Goal: Task Accomplishment & Management: Manage account settings

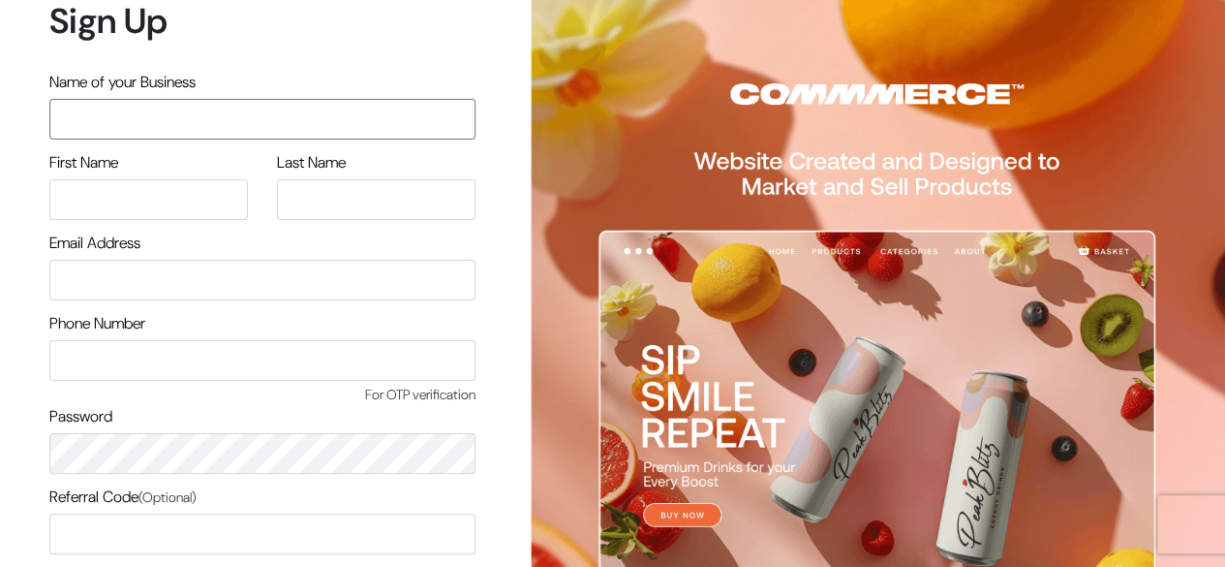
scroll to position [165, 0]
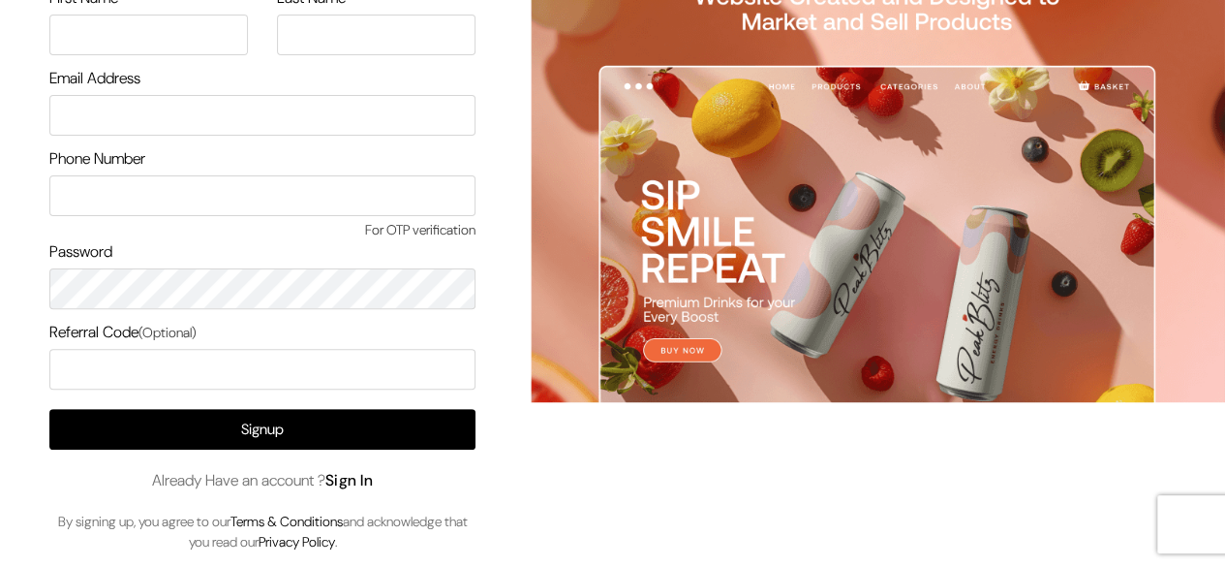
click at [360, 477] on link "Sign In" at bounding box center [349, 480] width 48 height 20
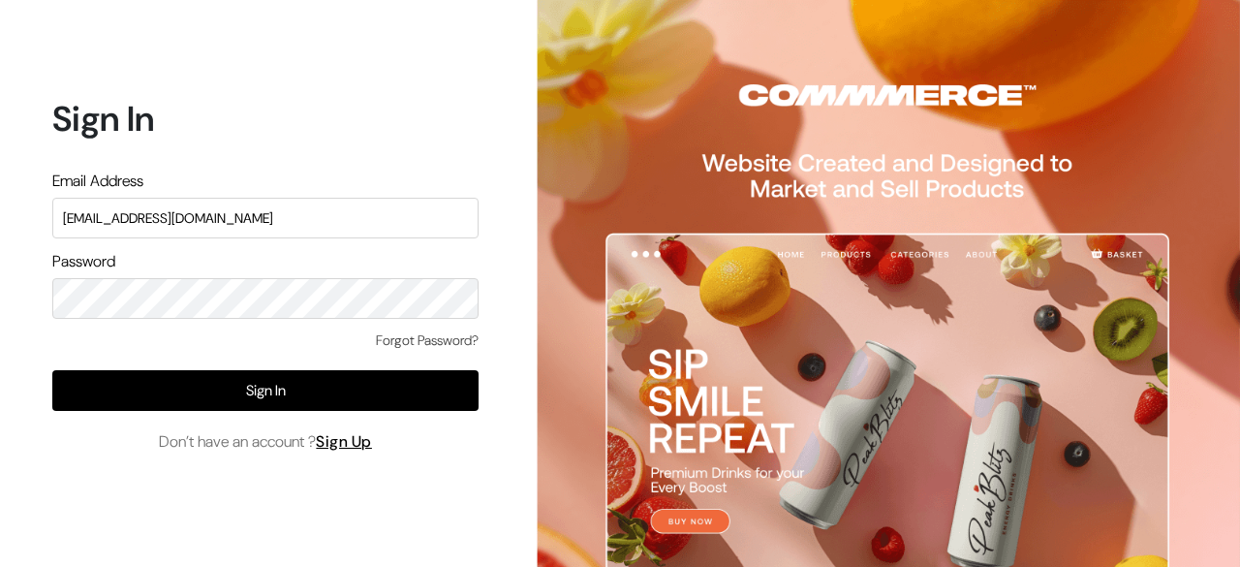
type input "[EMAIL_ADDRESS][DOMAIN_NAME]"
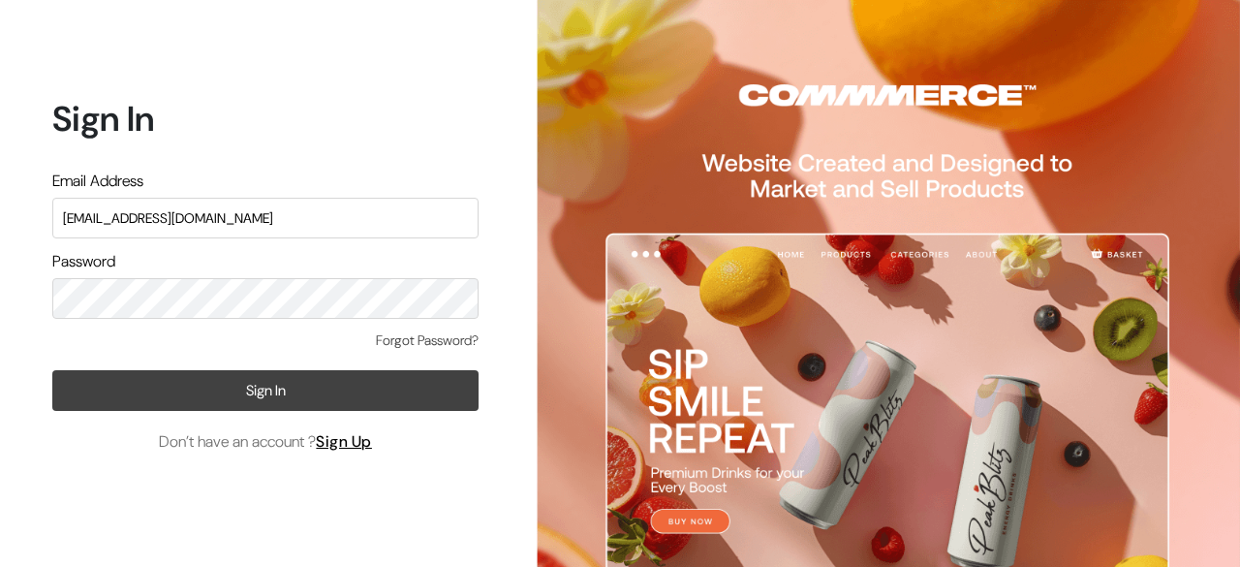
click at [286, 409] on button "Sign In" at bounding box center [265, 390] width 426 height 41
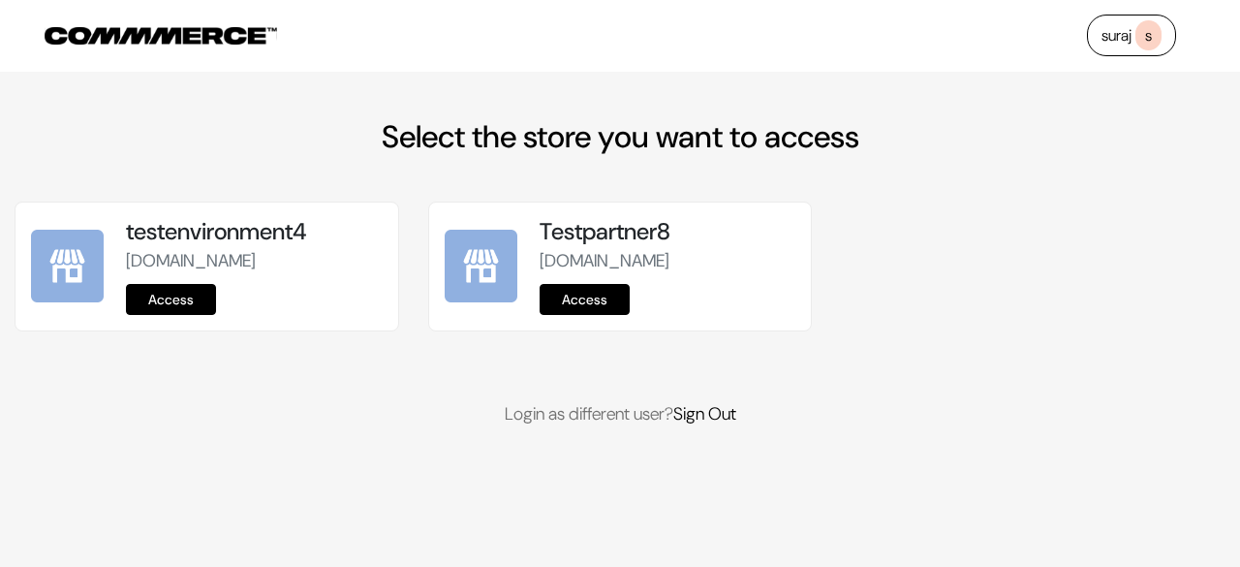
click at [165, 315] on link "Access" at bounding box center [171, 299] width 90 height 31
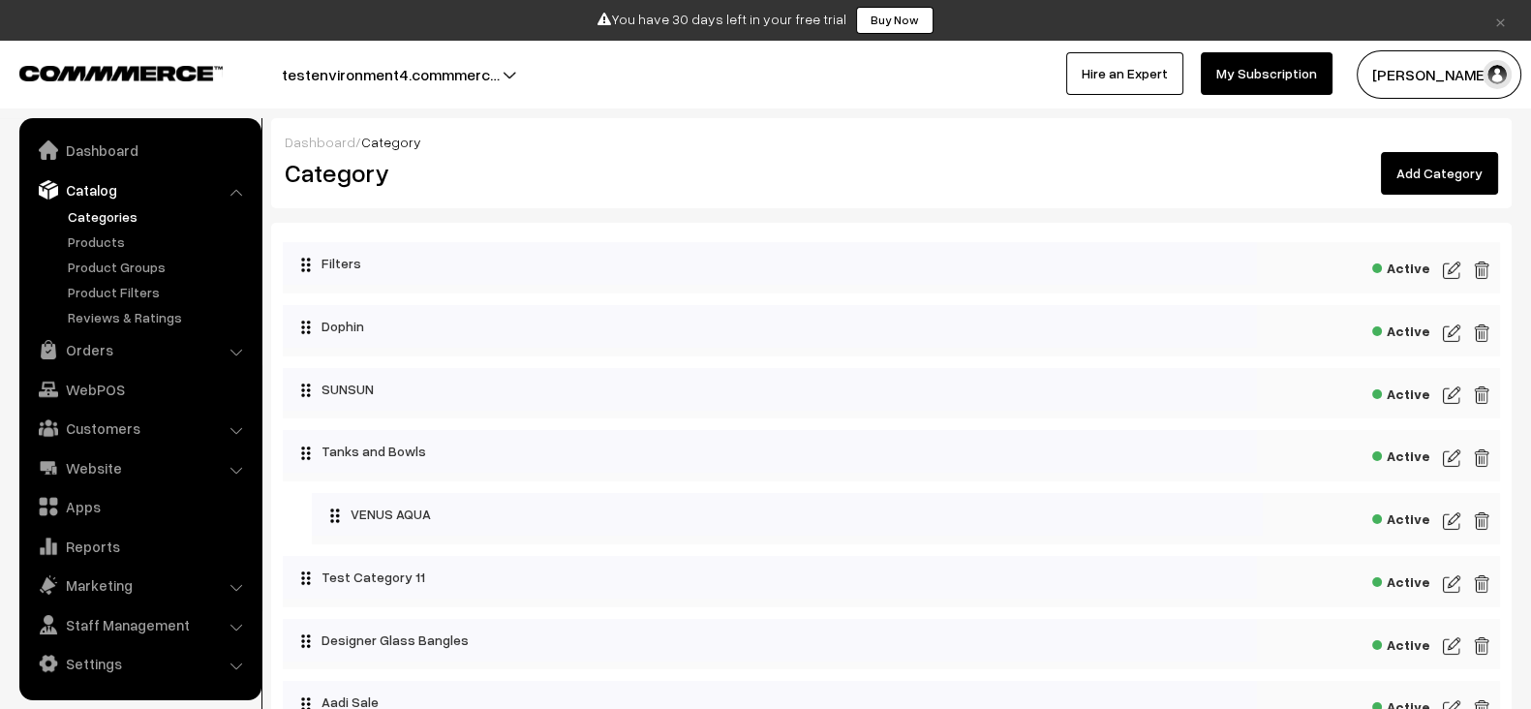
click at [99, 264] on link "Product Groups" at bounding box center [159, 267] width 192 height 20
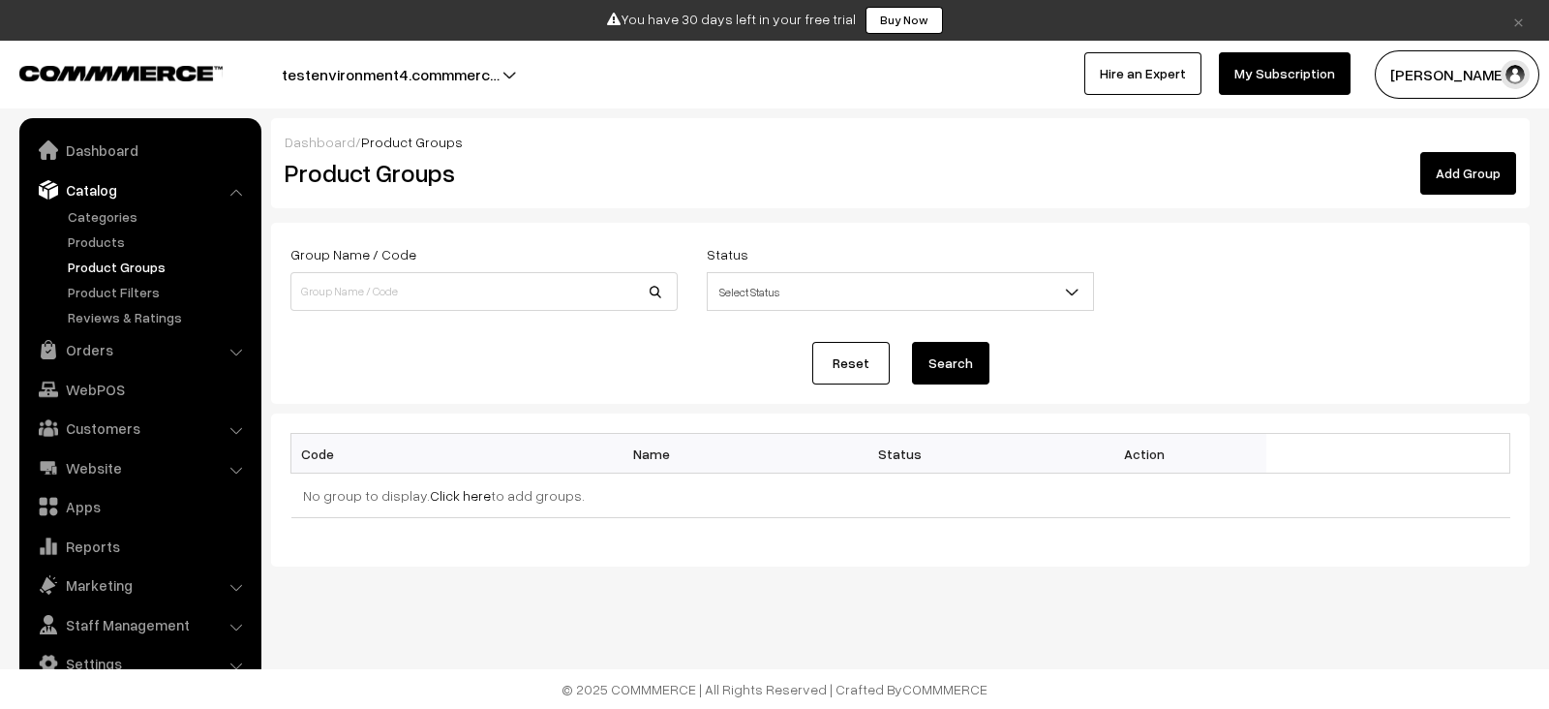
click at [104, 307] on link "Reviews & Ratings" at bounding box center [159, 317] width 192 height 20
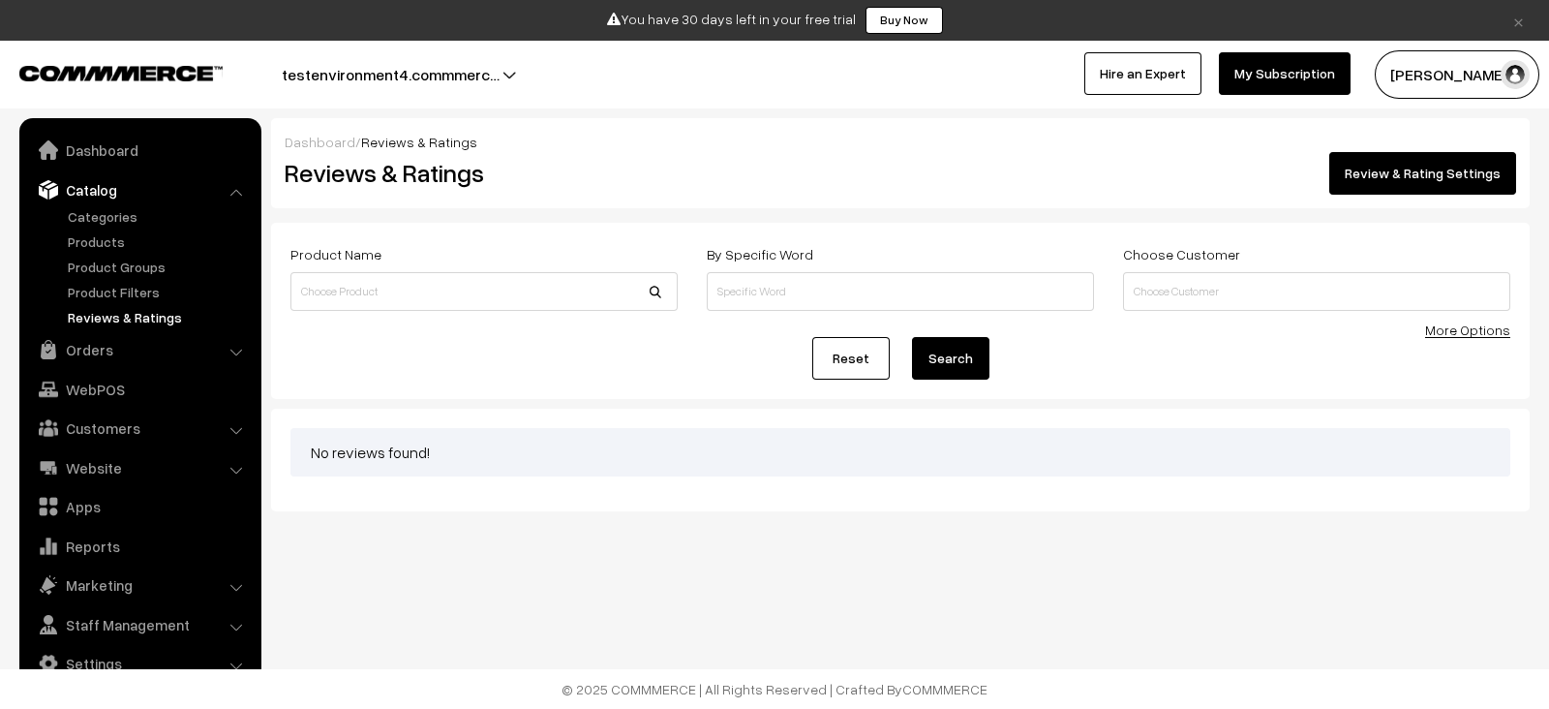
click at [104, 288] on link "Product Filters" at bounding box center [159, 292] width 192 height 20
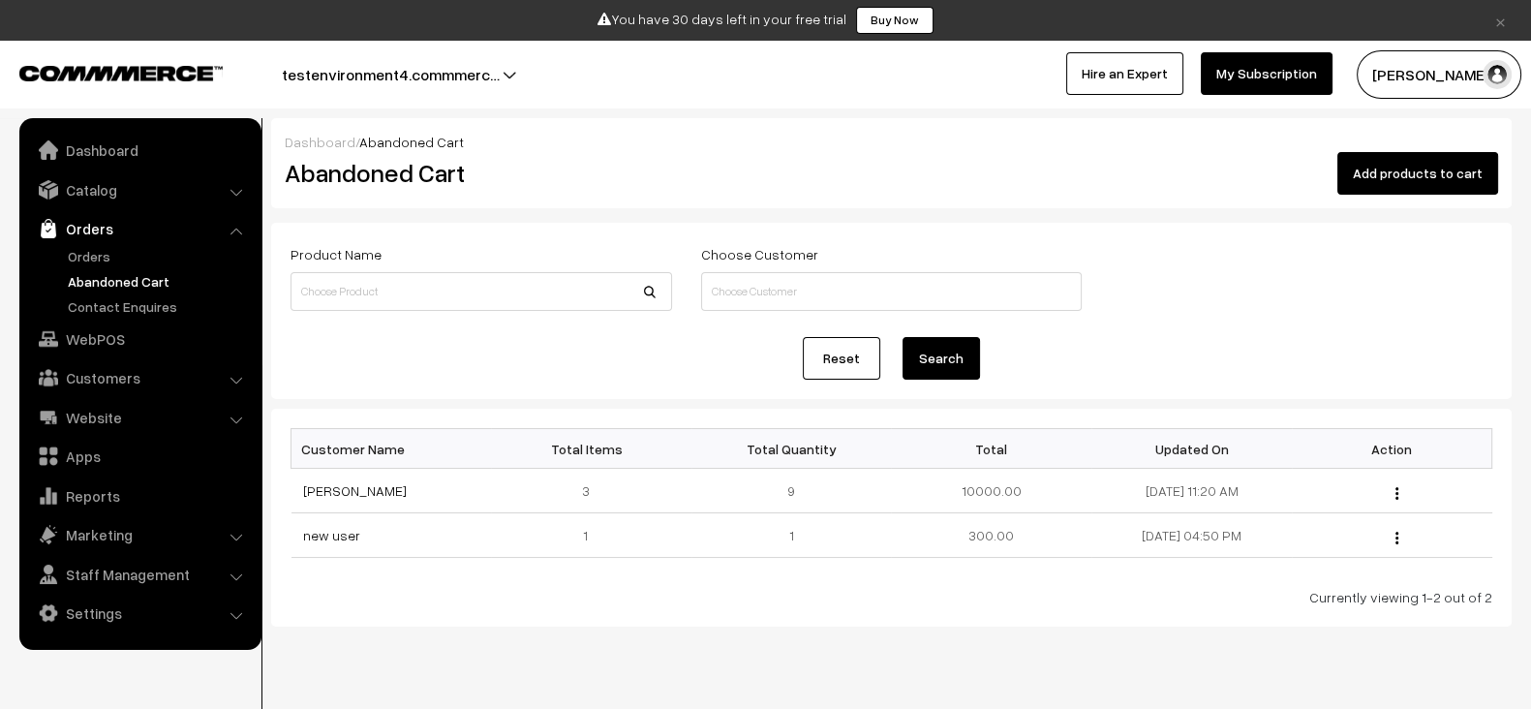
click at [119, 307] on link "Contact Enquires" at bounding box center [159, 306] width 192 height 20
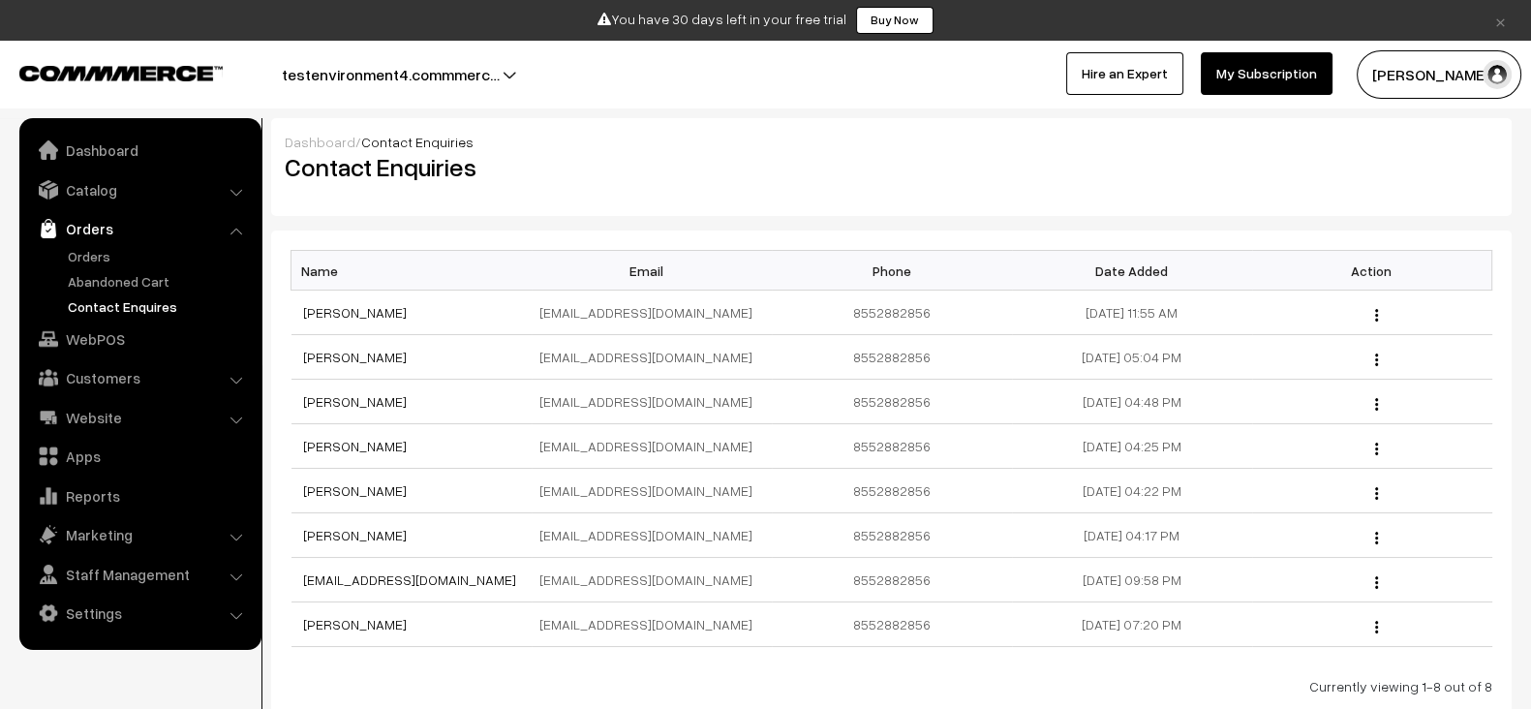
click at [109, 336] on link "WebPOS" at bounding box center [139, 339] width 230 height 35
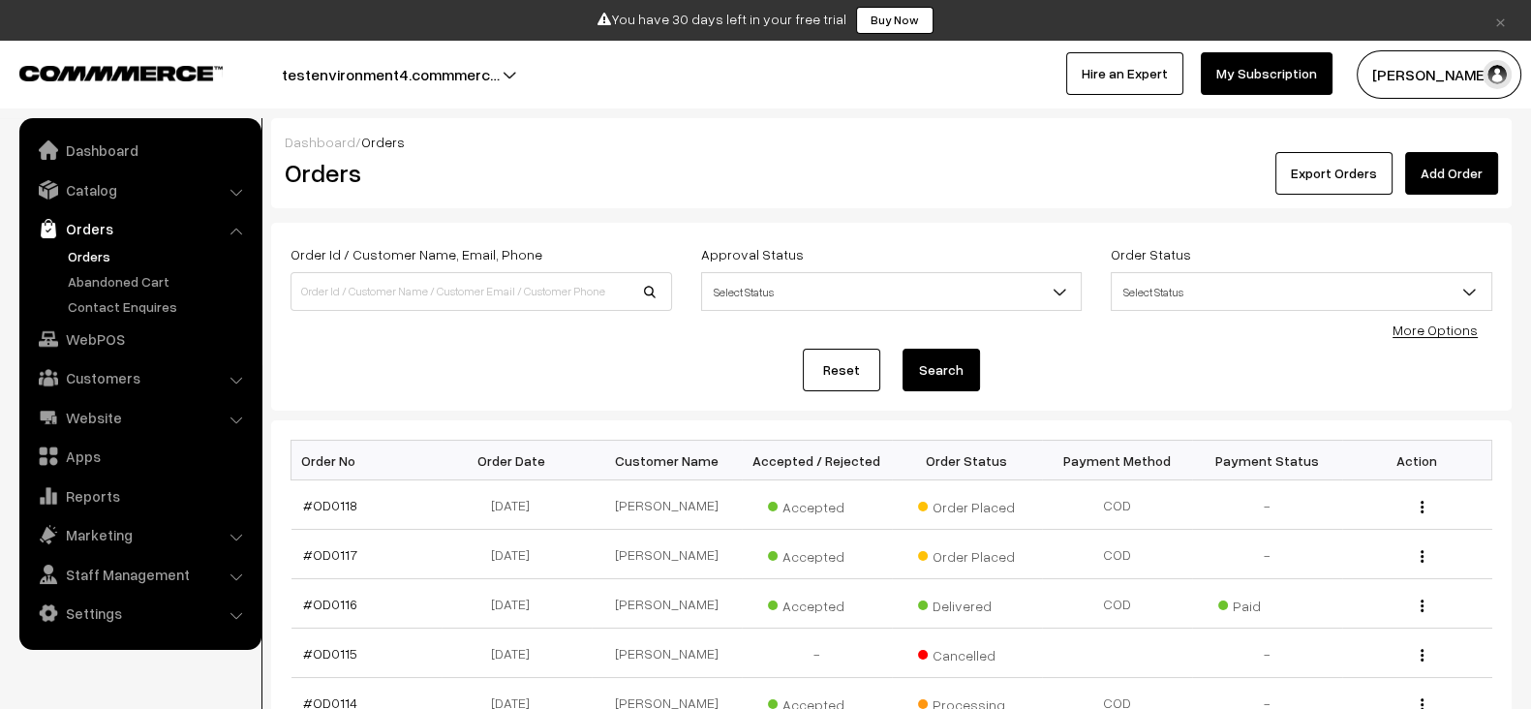
click at [100, 263] on link "Orders" at bounding box center [159, 256] width 192 height 20
click at [101, 271] on link "Abandoned Cart" at bounding box center [159, 281] width 192 height 20
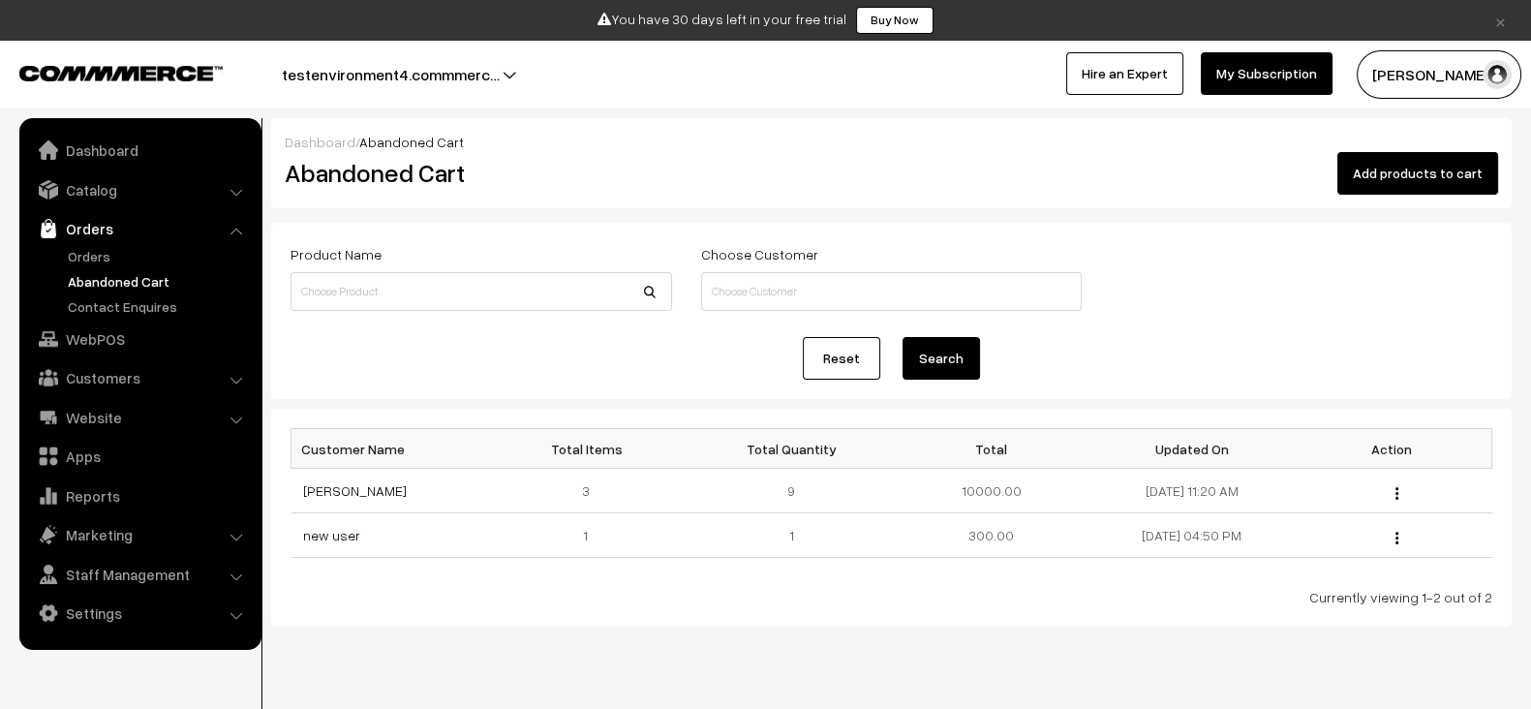
click at [109, 303] on link "Contact Enquires" at bounding box center [159, 306] width 192 height 20
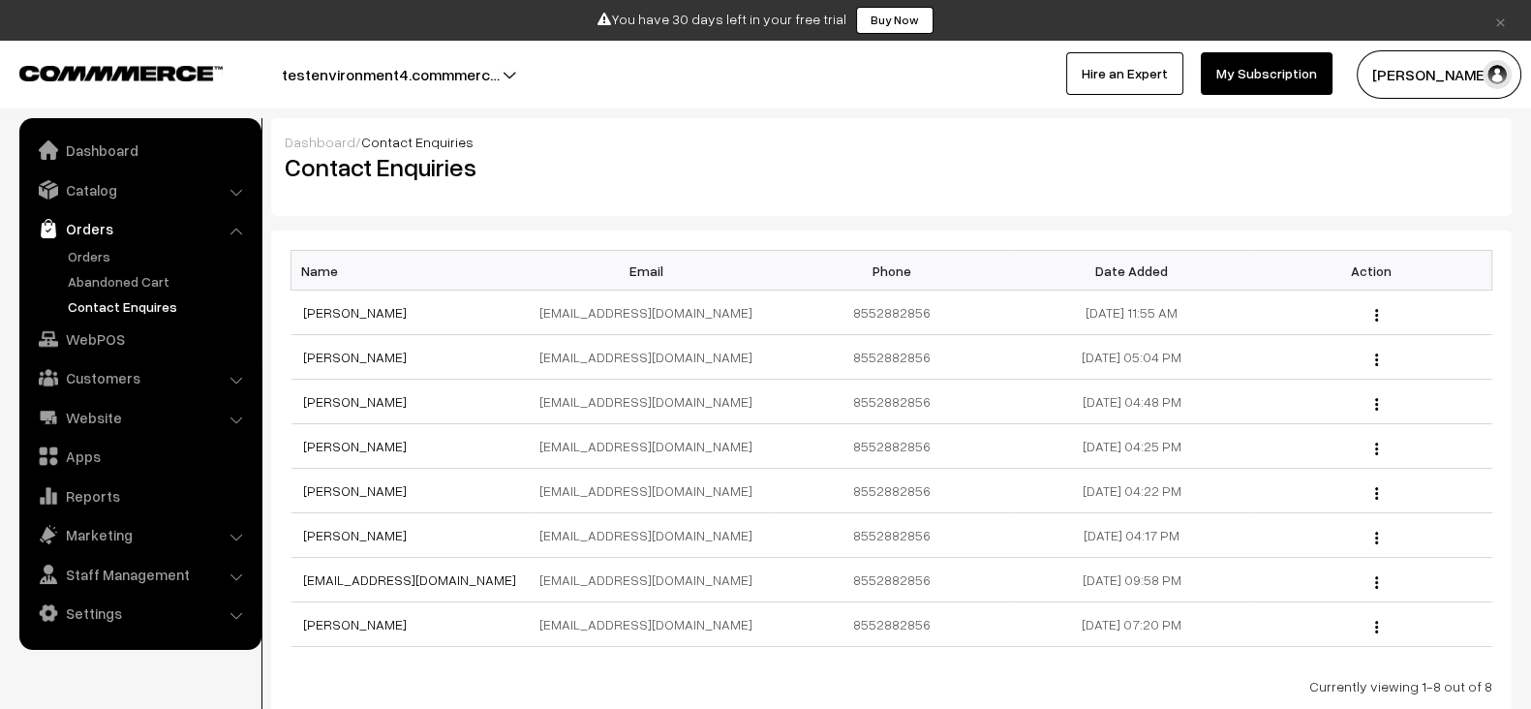
click at [109, 325] on link "WebPOS" at bounding box center [139, 339] width 230 height 35
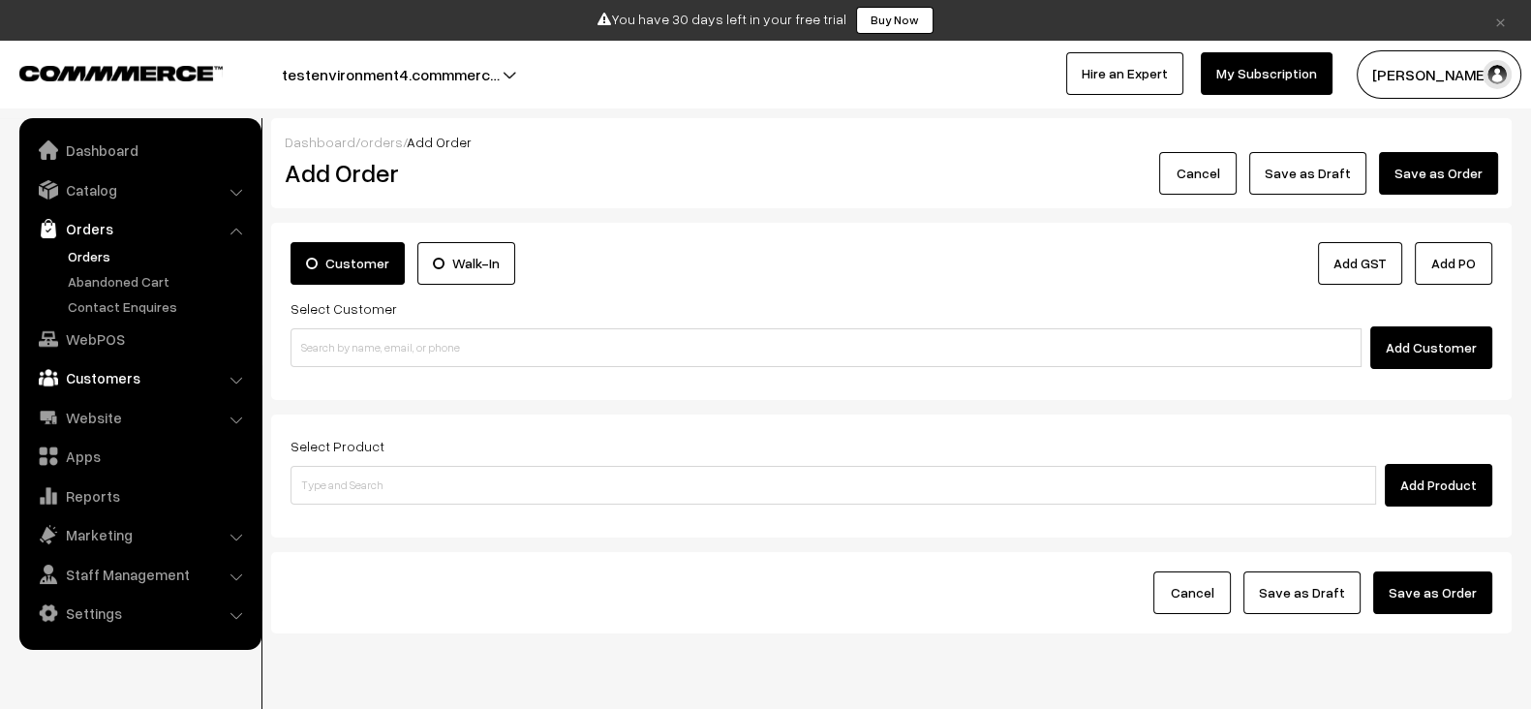
click at [101, 368] on link "Customers" at bounding box center [139, 377] width 230 height 35
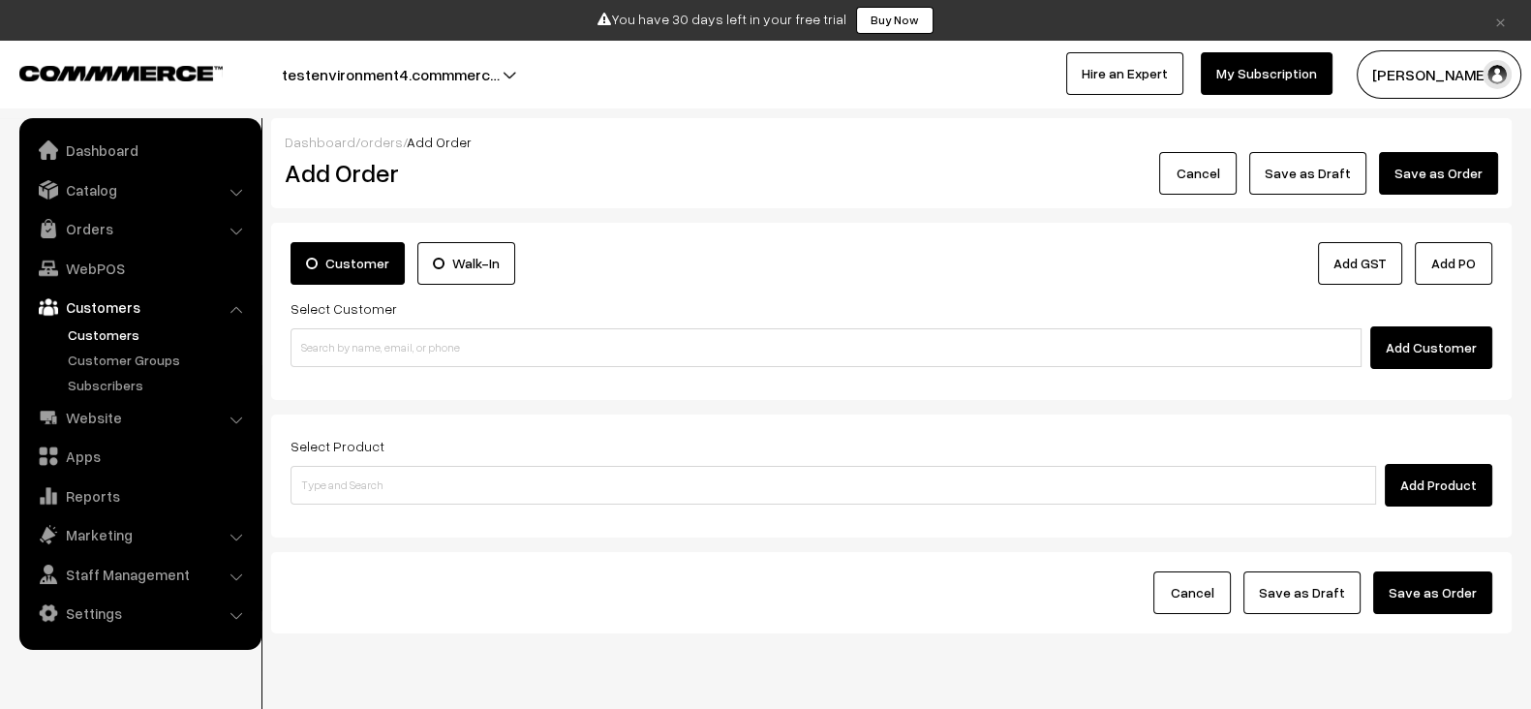
click at [92, 324] on link "Customers" at bounding box center [159, 334] width 192 height 20
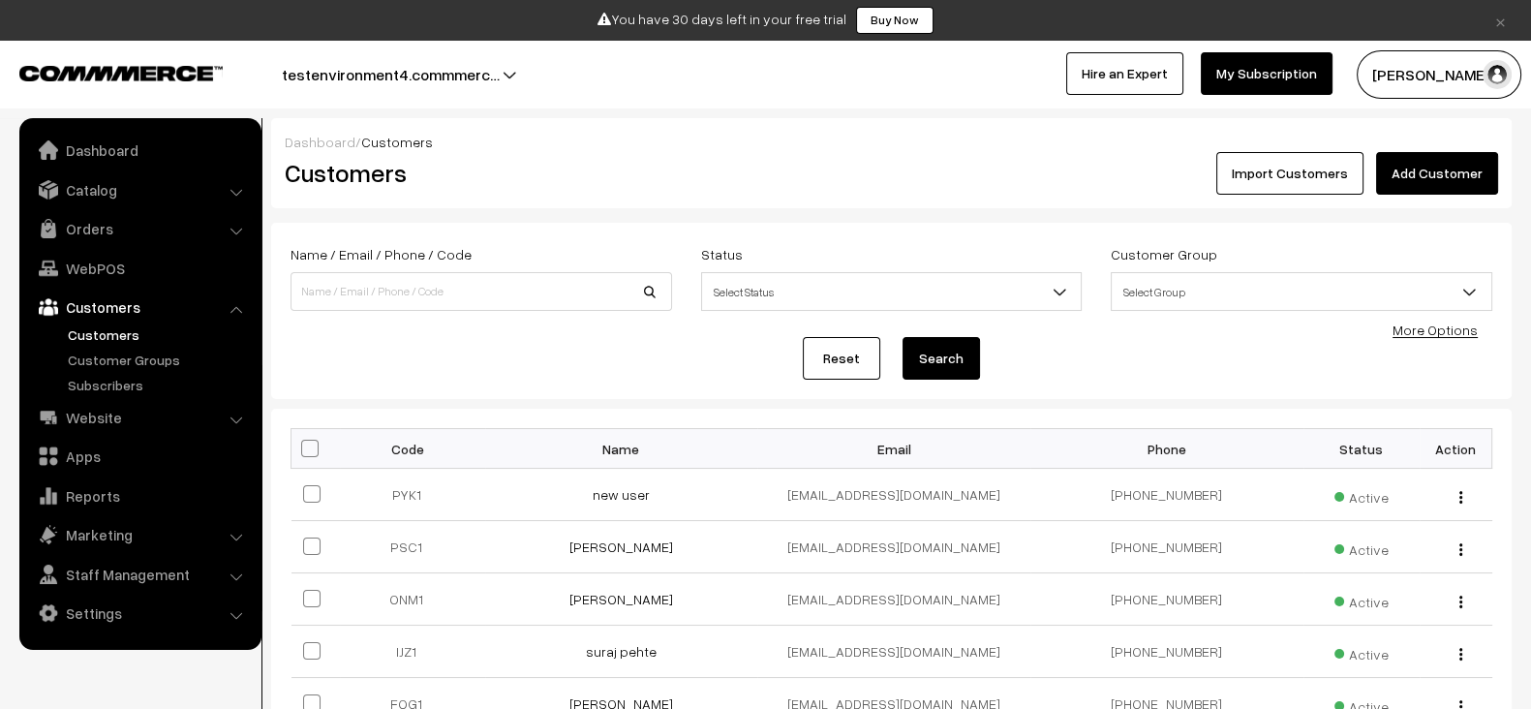
click at [113, 358] on link "Customer Groups" at bounding box center [159, 360] width 192 height 20
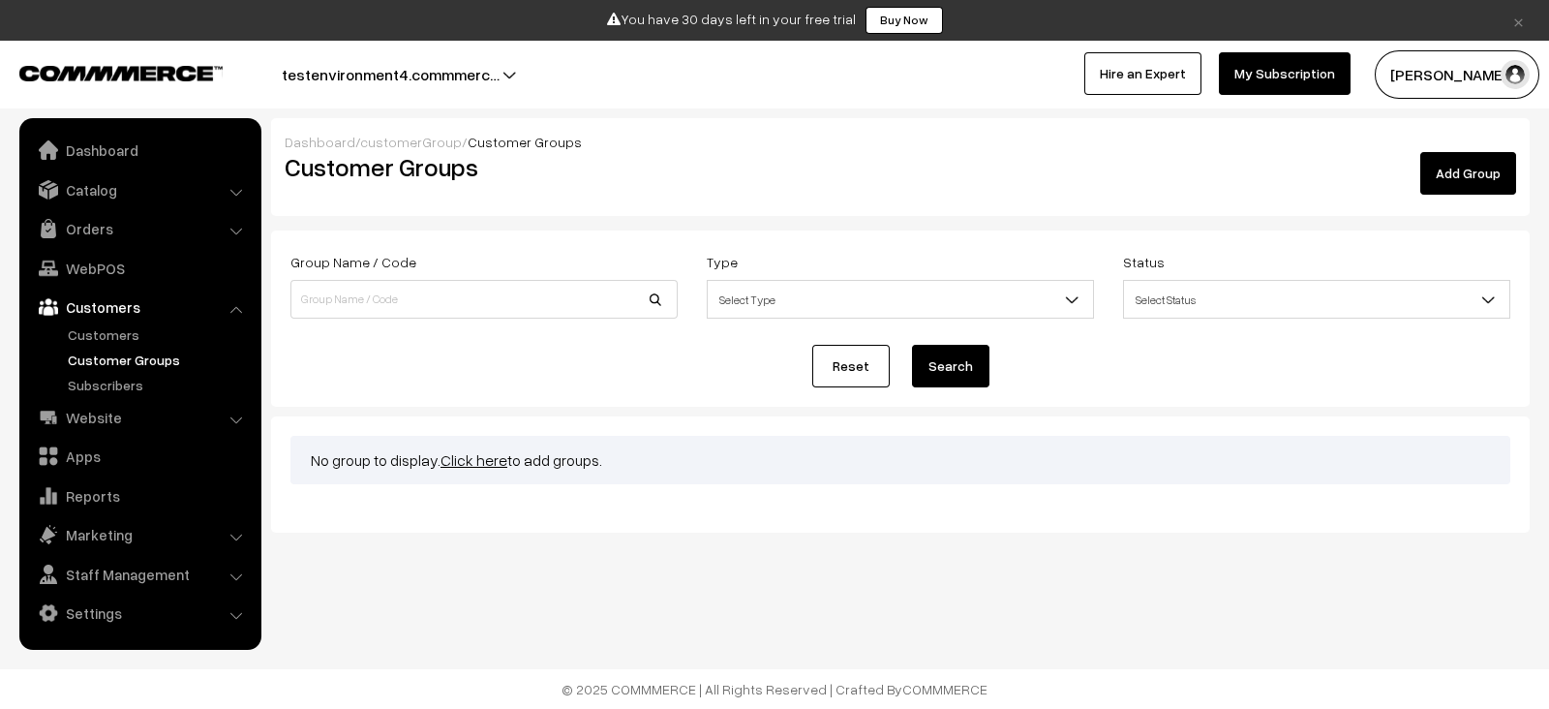
click at [112, 377] on link "Subscribers" at bounding box center [159, 385] width 192 height 20
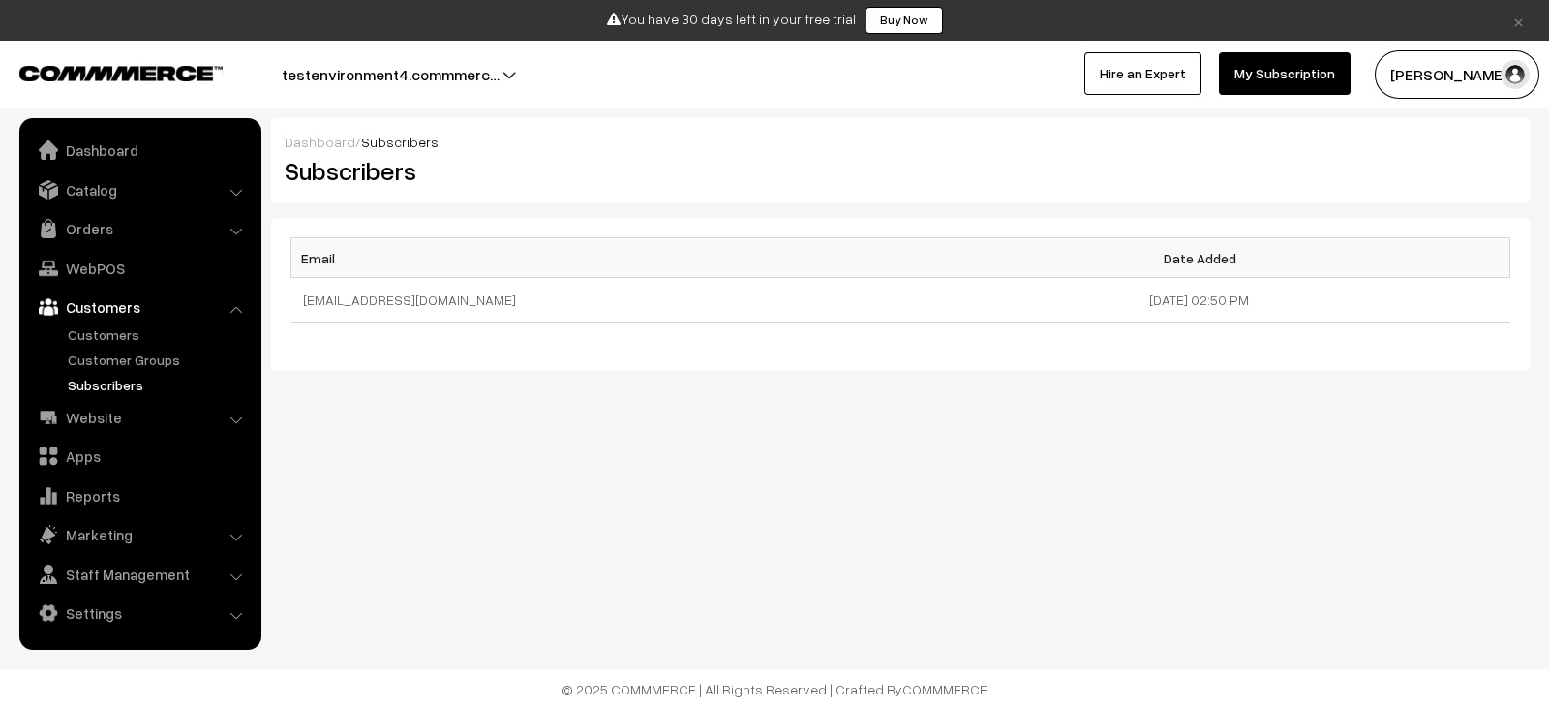
click at [111, 420] on link "Website" at bounding box center [139, 417] width 230 height 35
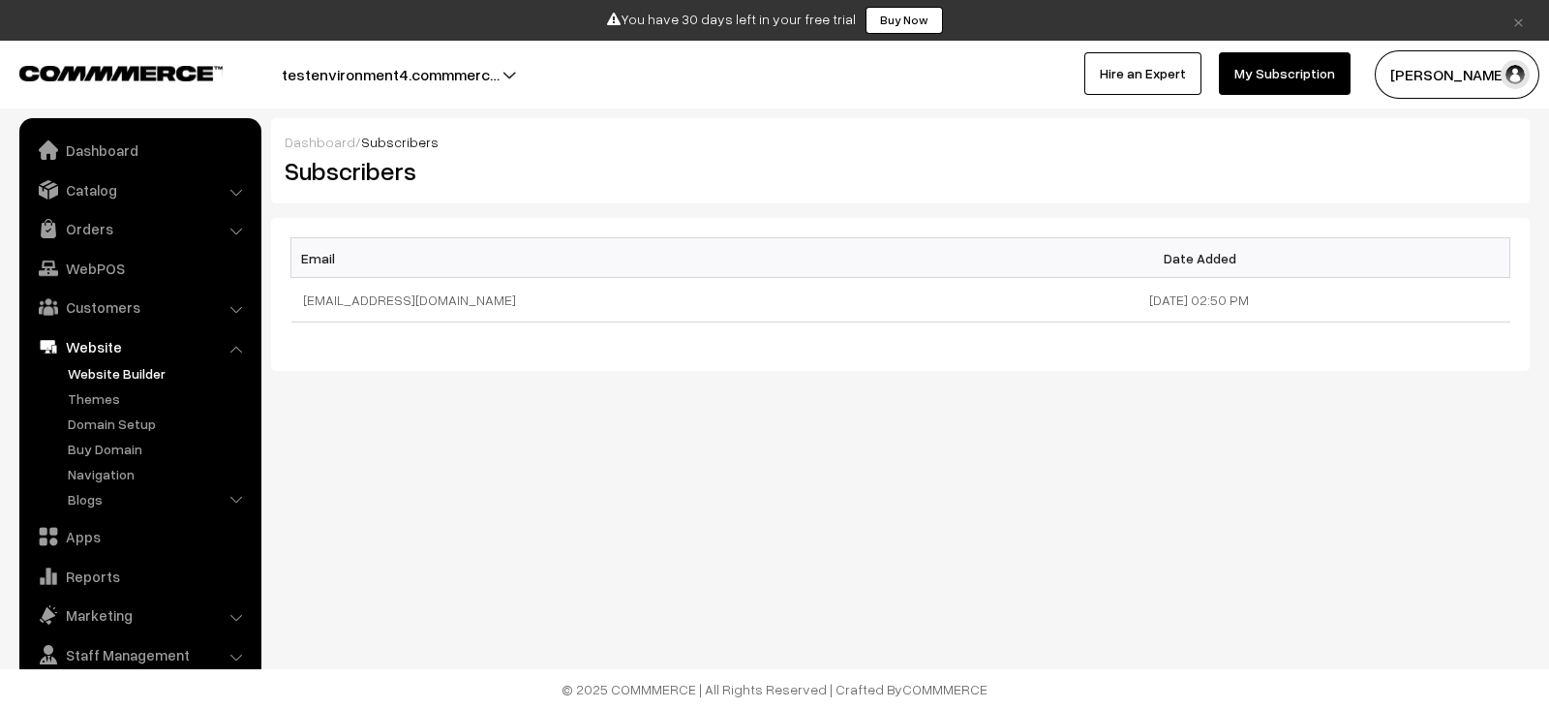
click at [101, 368] on link "Website Builder" at bounding box center [159, 373] width 192 height 20
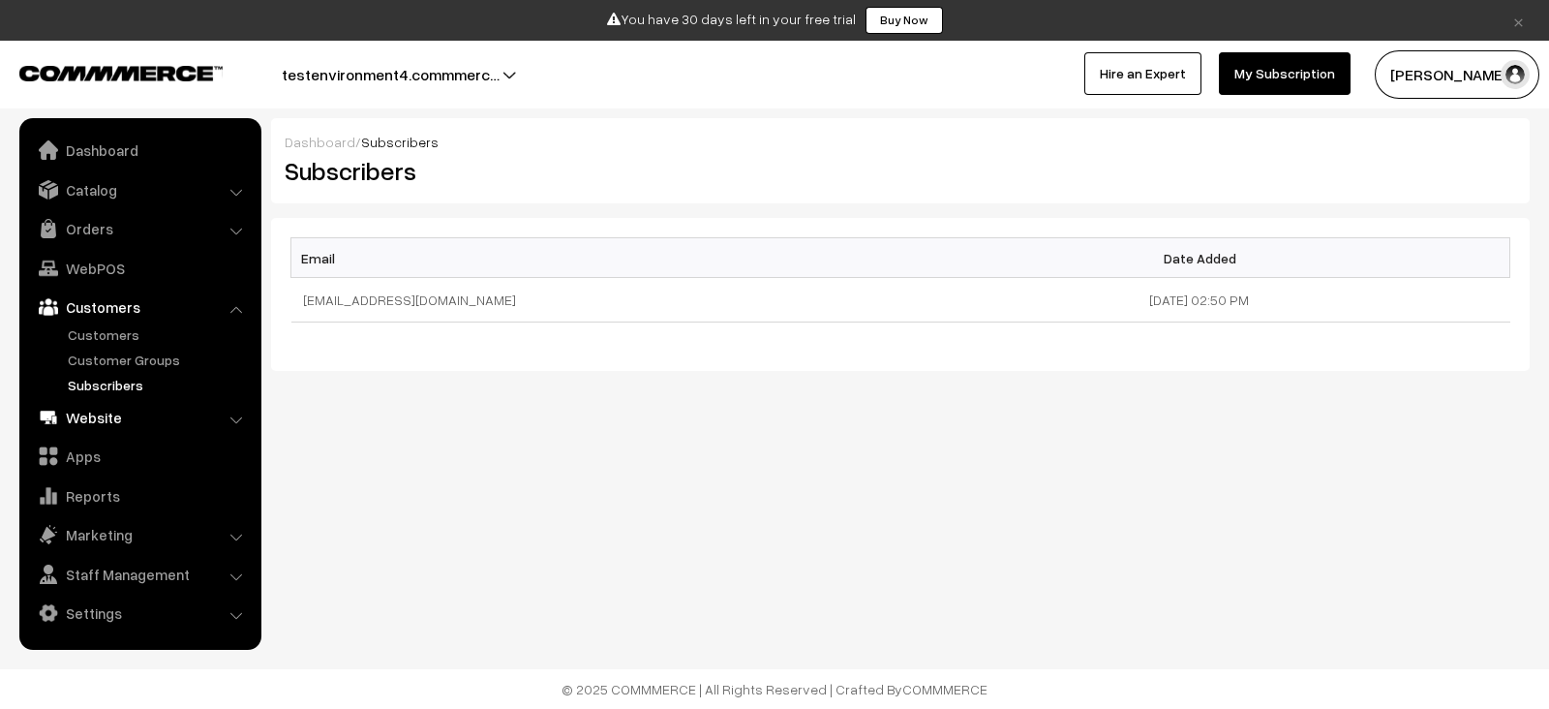
click at [107, 429] on link "Website" at bounding box center [139, 417] width 230 height 35
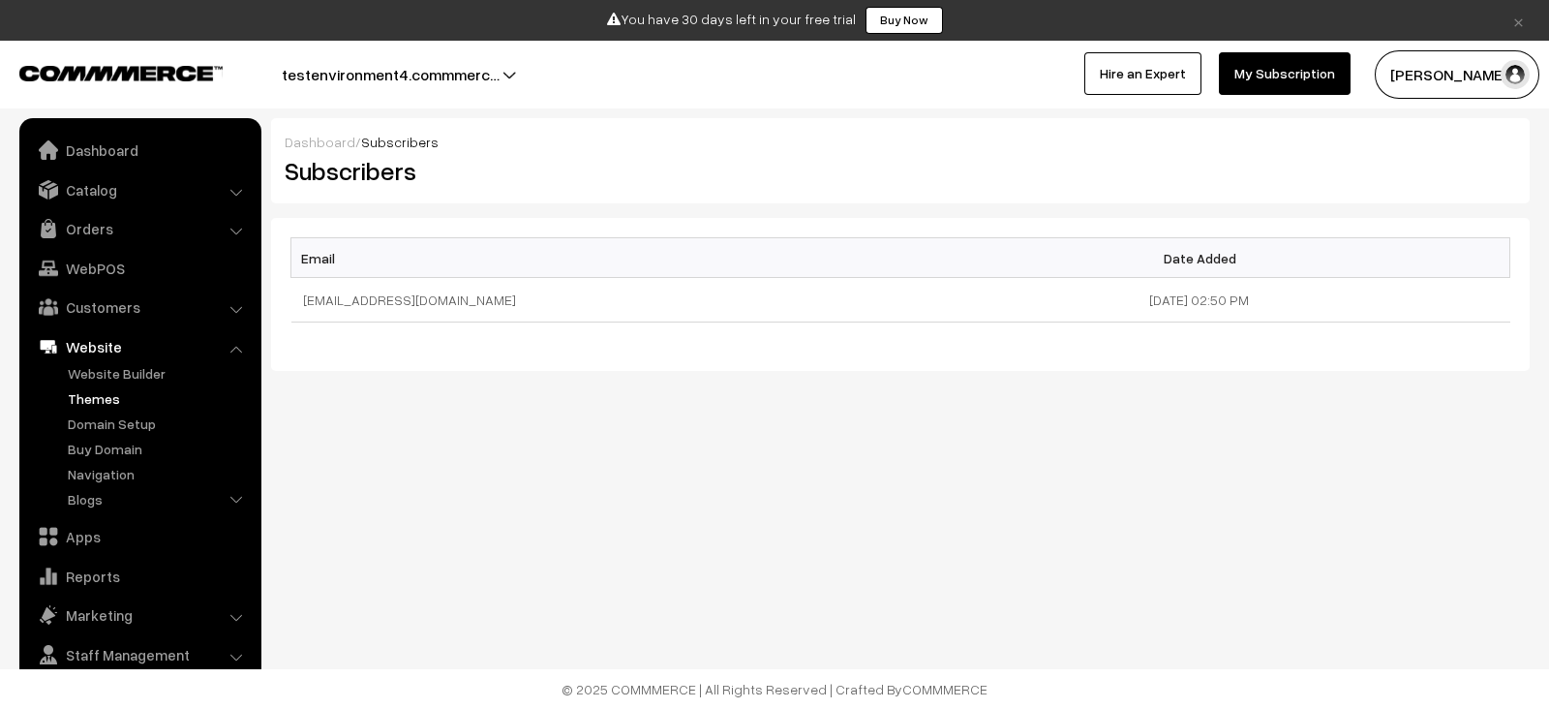
click at [101, 399] on link "Themes" at bounding box center [159, 398] width 192 height 20
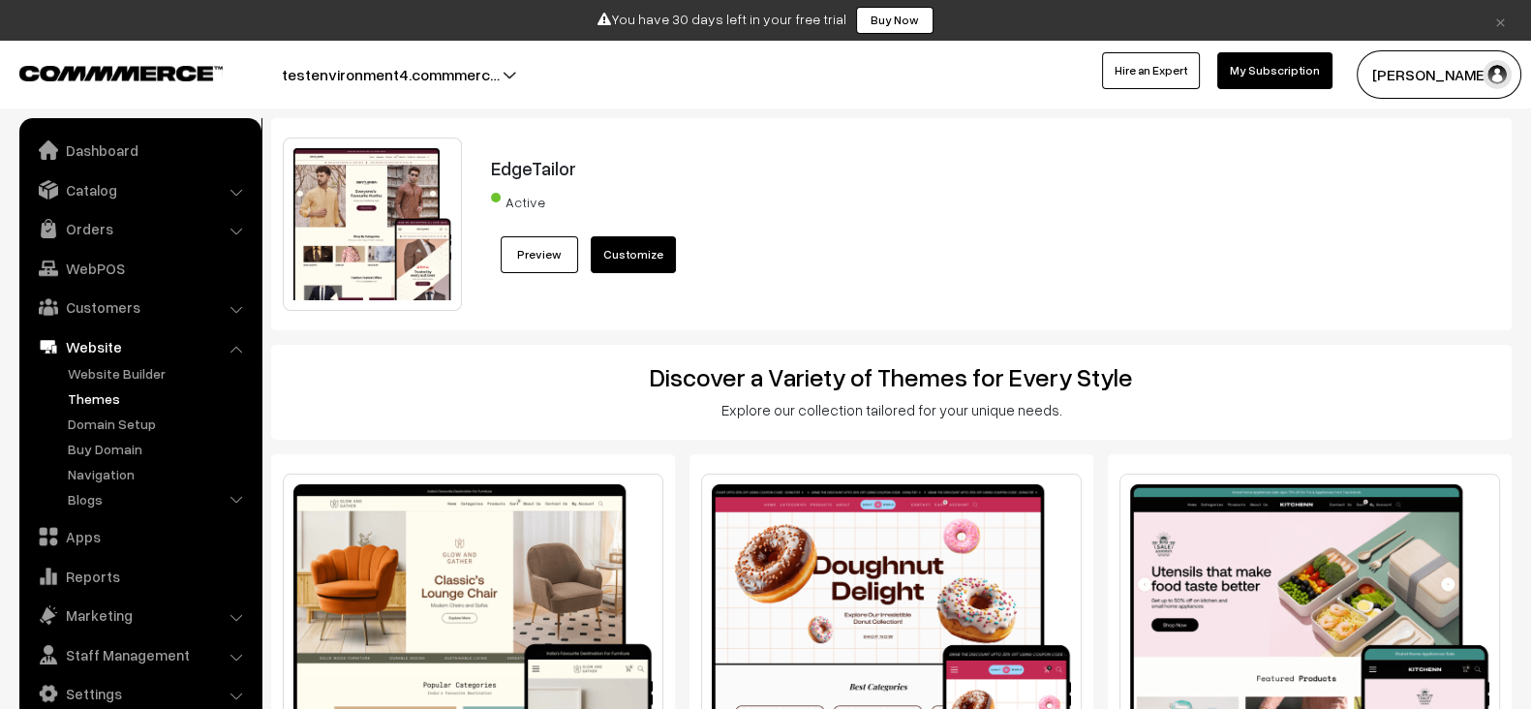
click at [113, 416] on link "Domain Setup" at bounding box center [159, 424] width 192 height 20
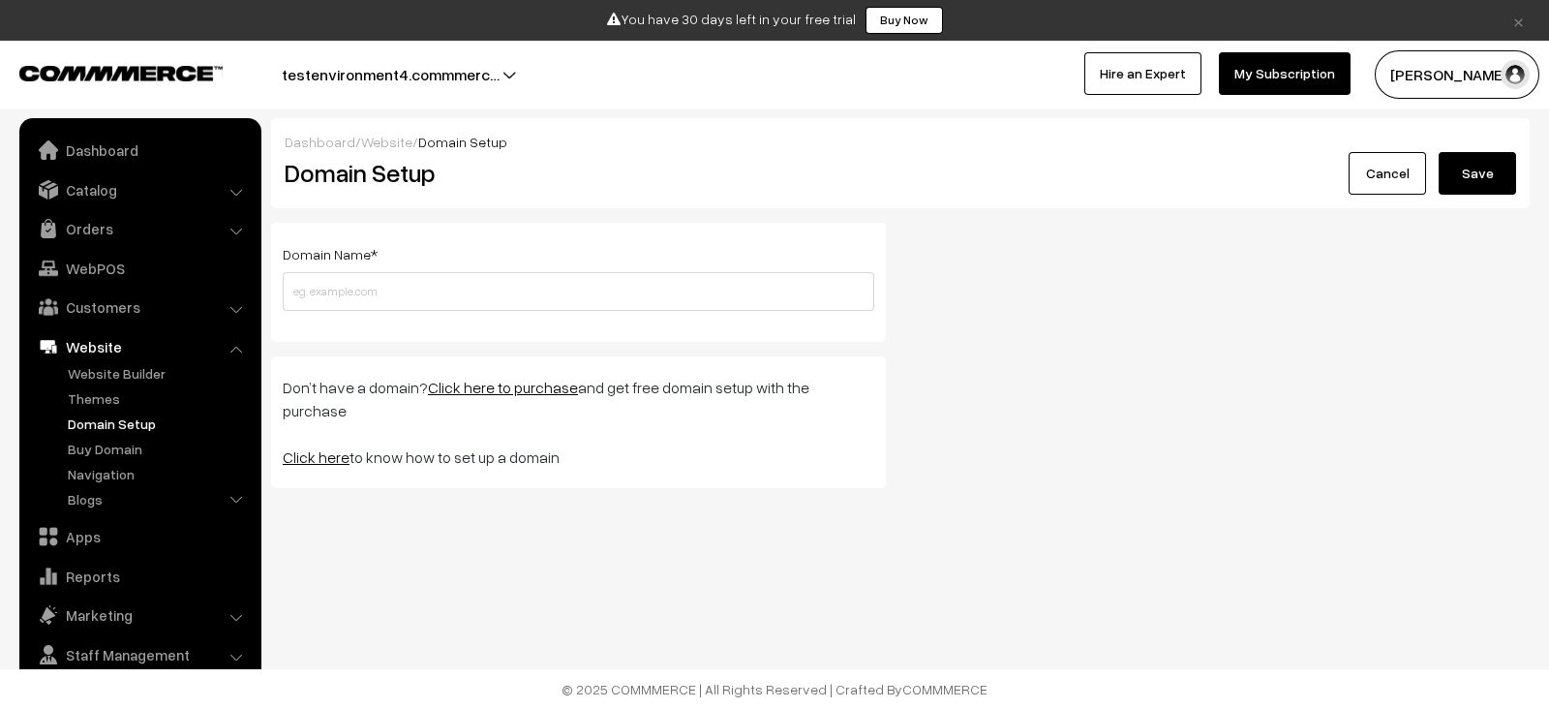
click at [114, 451] on link "Buy Domain" at bounding box center [159, 449] width 192 height 20
click at [118, 454] on link "Buy Domain" at bounding box center [159, 449] width 192 height 20
click at [86, 472] on link "Navigation" at bounding box center [159, 474] width 192 height 20
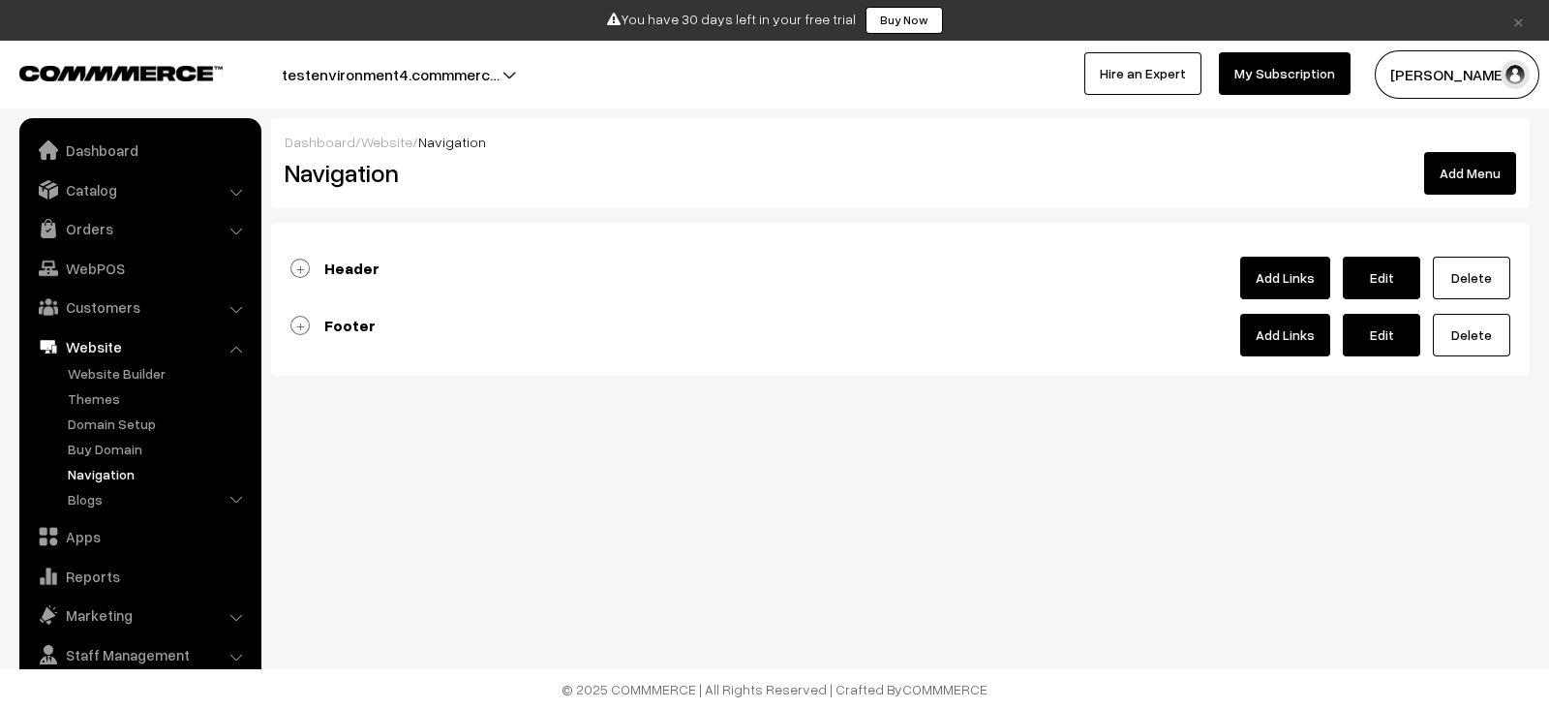
click at [104, 486] on ul "Website Builder Authors Categories" at bounding box center [140, 438] width 232 height 151
click at [106, 492] on link "Blogs" at bounding box center [159, 499] width 192 height 20
click at [111, 509] on li "Blogs Authors Categories Blogs" at bounding box center [160, 537] width 194 height 96
click at [113, 512] on li "Blogs Authors Categories Blogs" at bounding box center [160, 537] width 194 height 96
click at [115, 516] on link "Authors" at bounding box center [167, 524] width 174 height 20
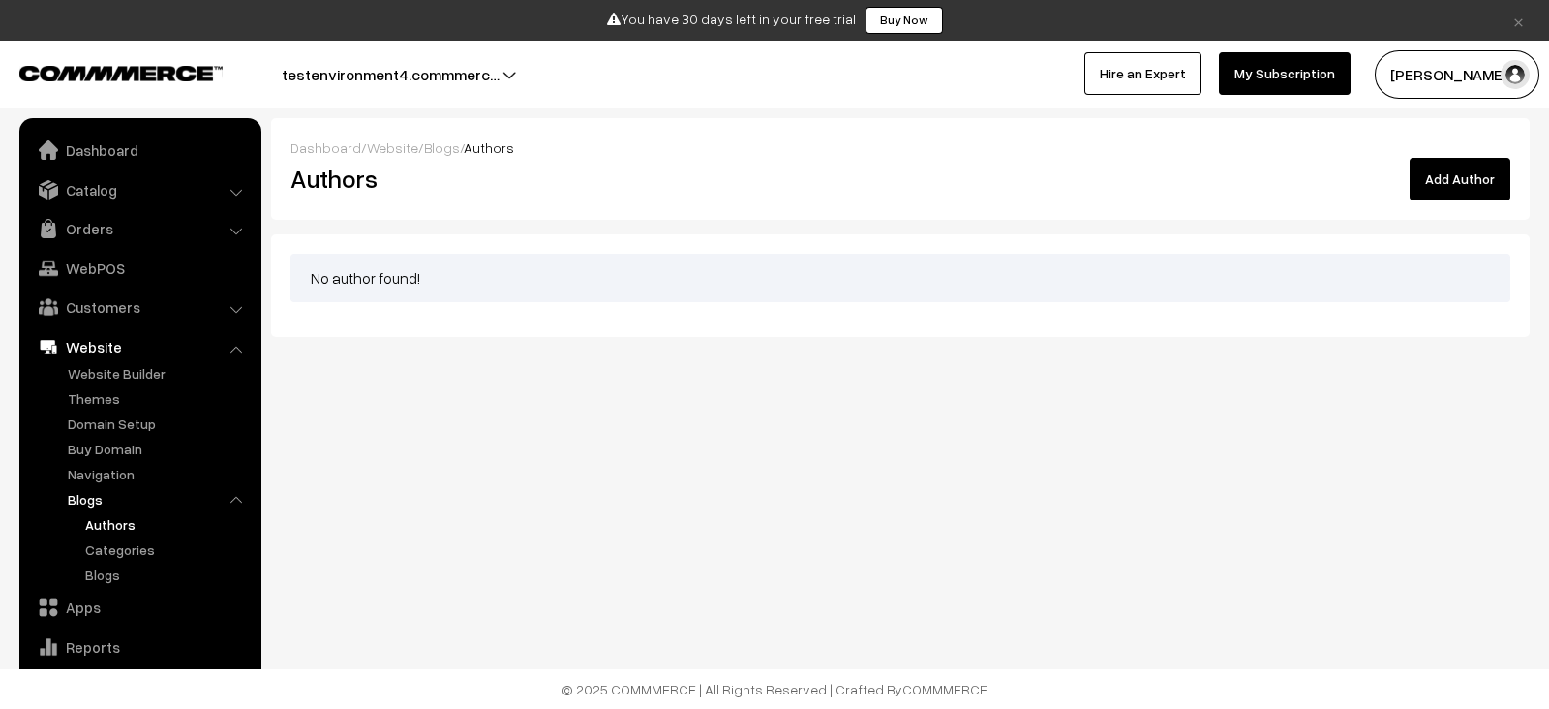
click at [121, 551] on link "Categories" at bounding box center [167, 549] width 174 height 20
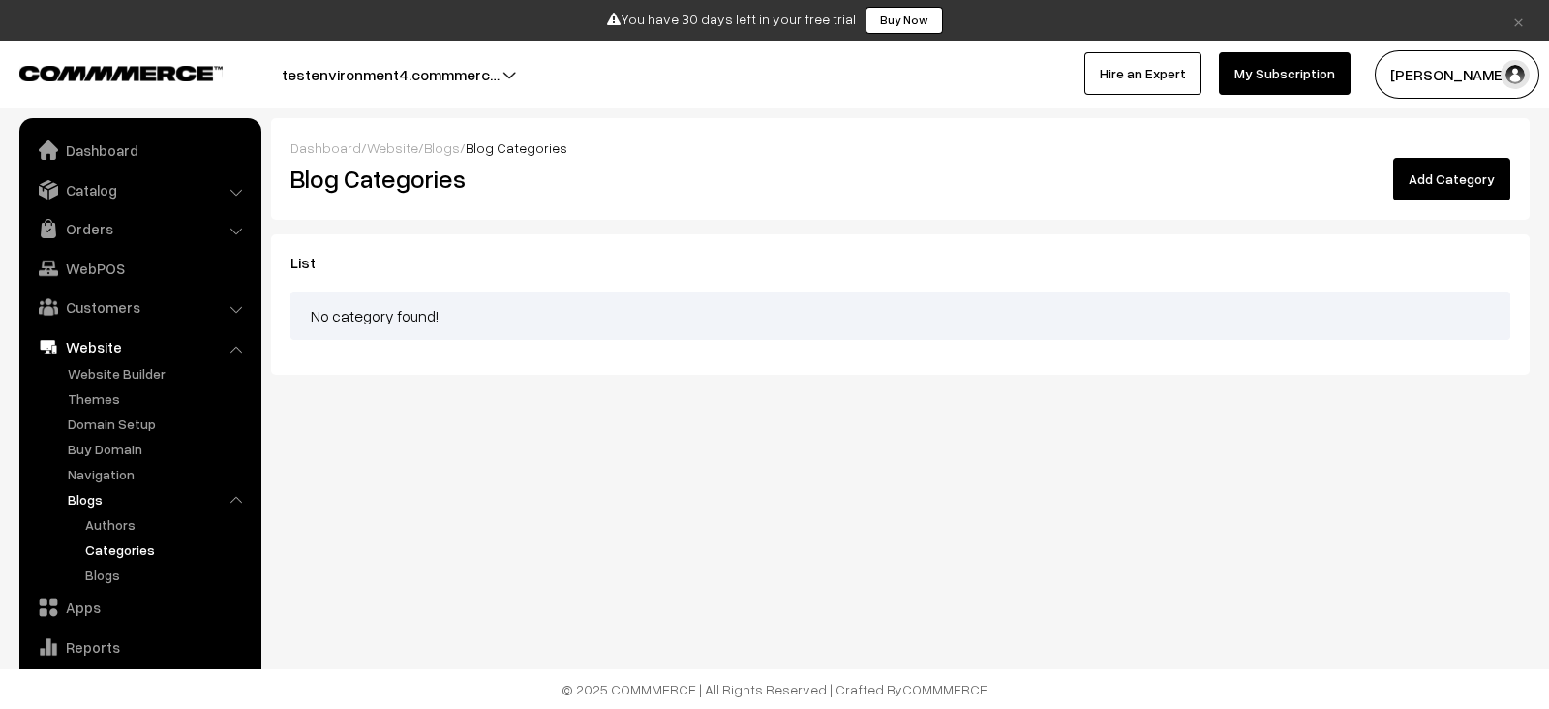
click at [109, 573] on link "Blogs" at bounding box center [167, 575] width 174 height 20
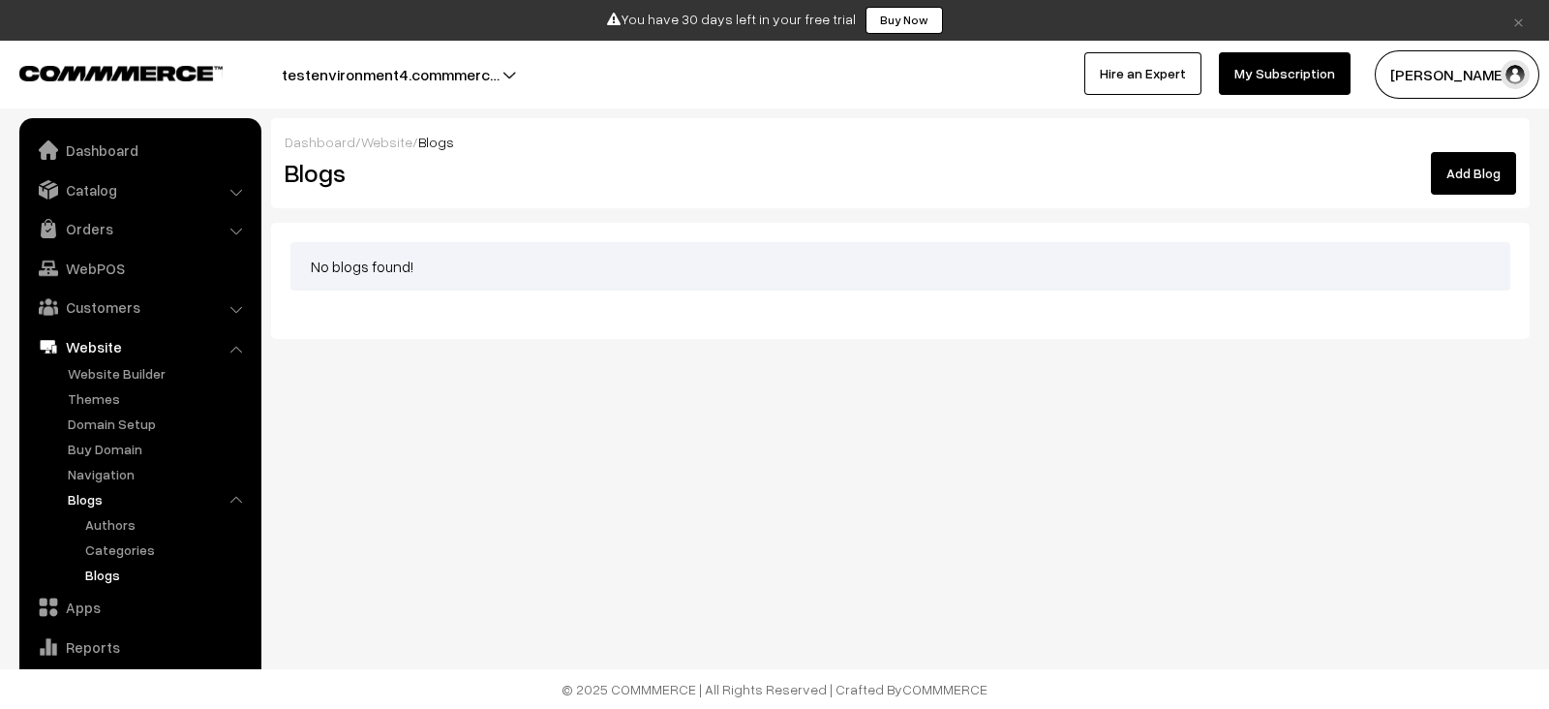
click at [185, 341] on link "Website" at bounding box center [139, 346] width 230 height 35
click at [242, 344] on link "Website" at bounding box center [139, 346] width 230 height 35
click at [143, 612] on link "Apps" at bounding box center [139, 607] width 230 height 35
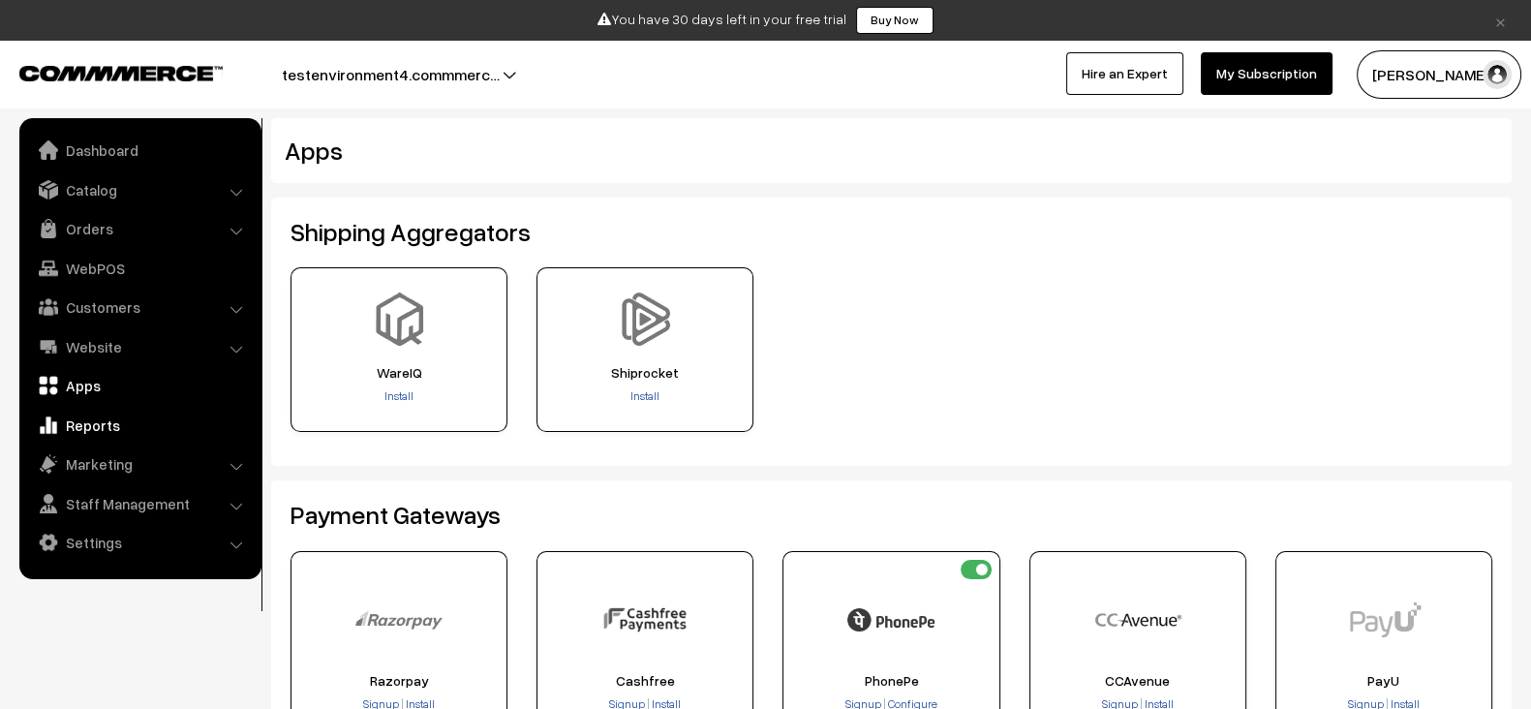
click at [135, 424] on link "Reports" at bounding box center [139, 425] width 230 height 35
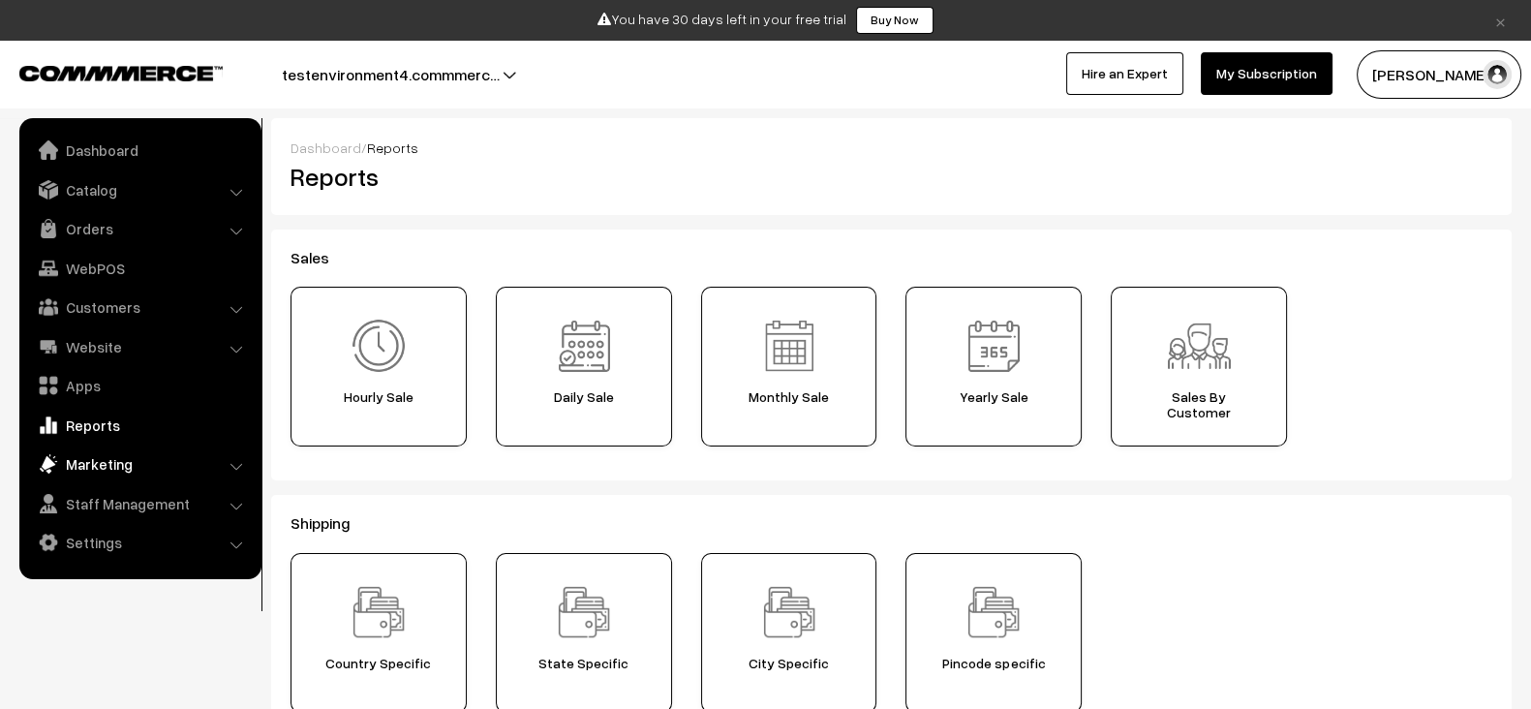
click at [125, 453] on link "Marketing" at bounding box center [139, 463] width 230 height 35
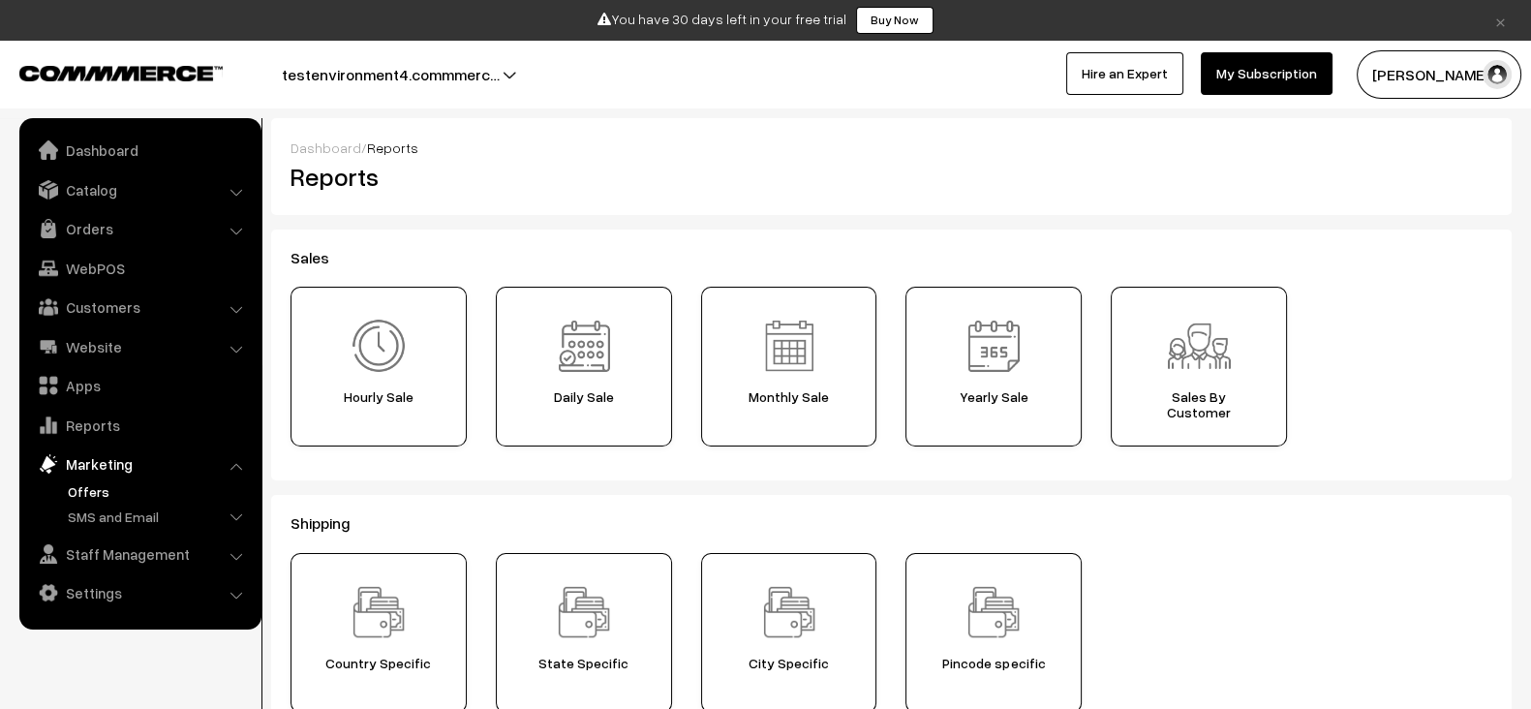
click at [115, 481] on link "Offers" at bounding box center [159, 491] width 192 height 20
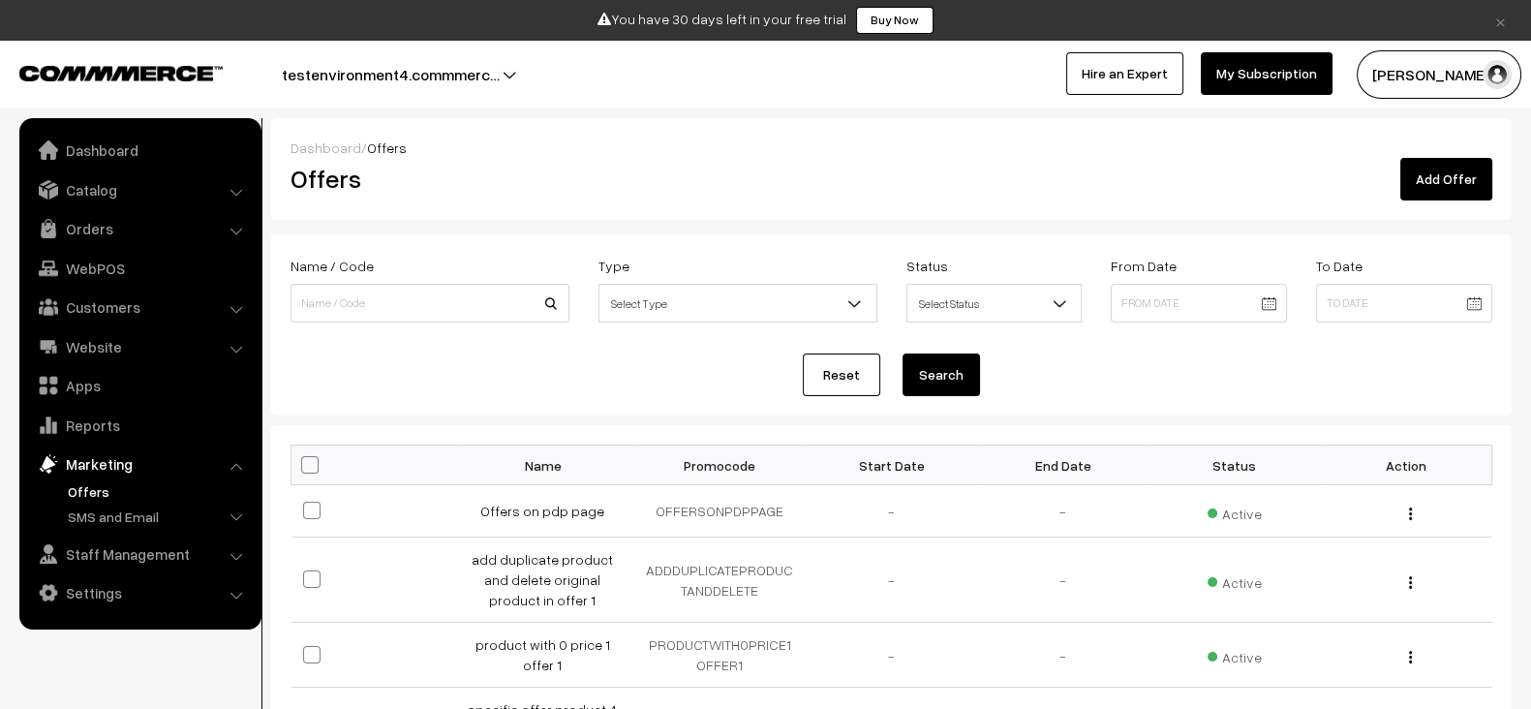
click at [129, 515] on link "SMS and Email" at bounding box center [159, 516] width 192 height 20
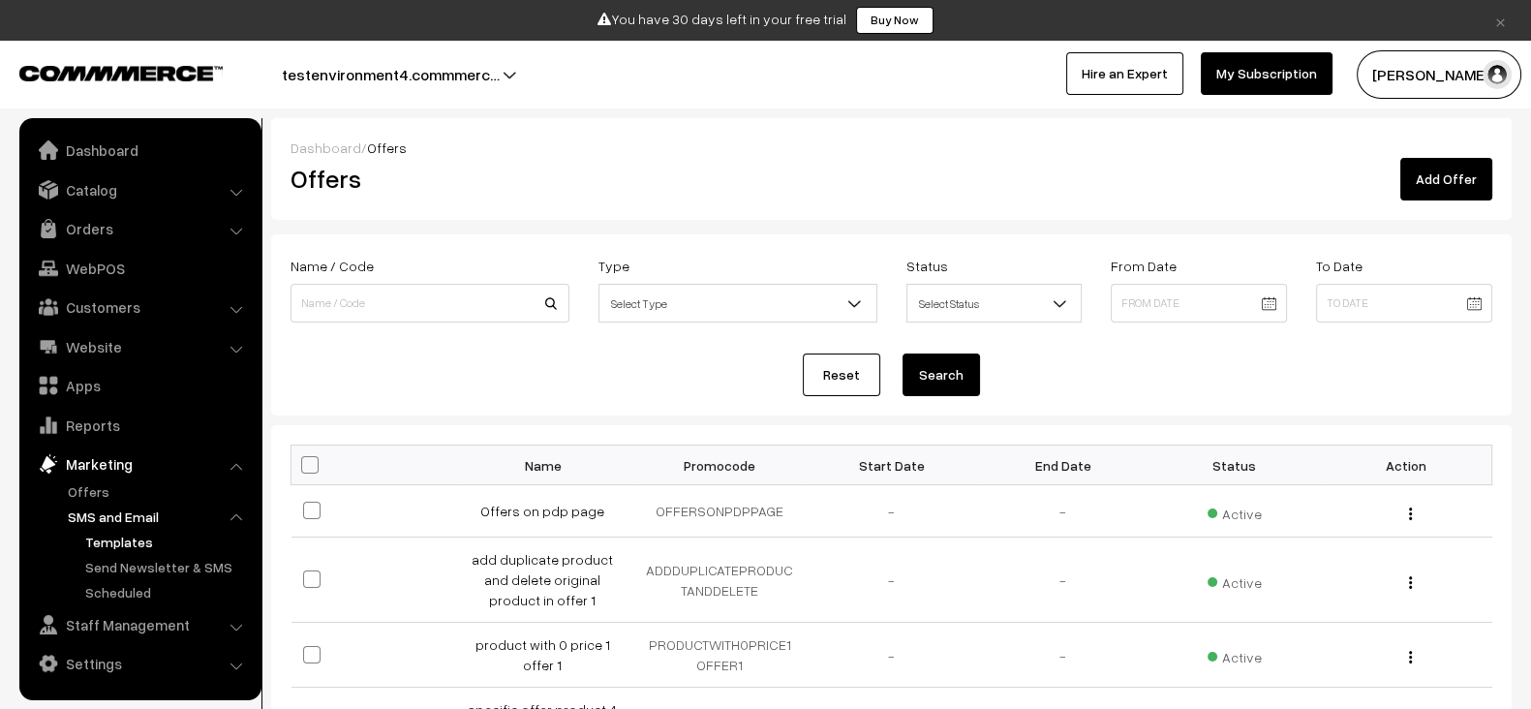
click at [128, 537] on link "Templates" at bounding box center [167, 542] width 174 height 20
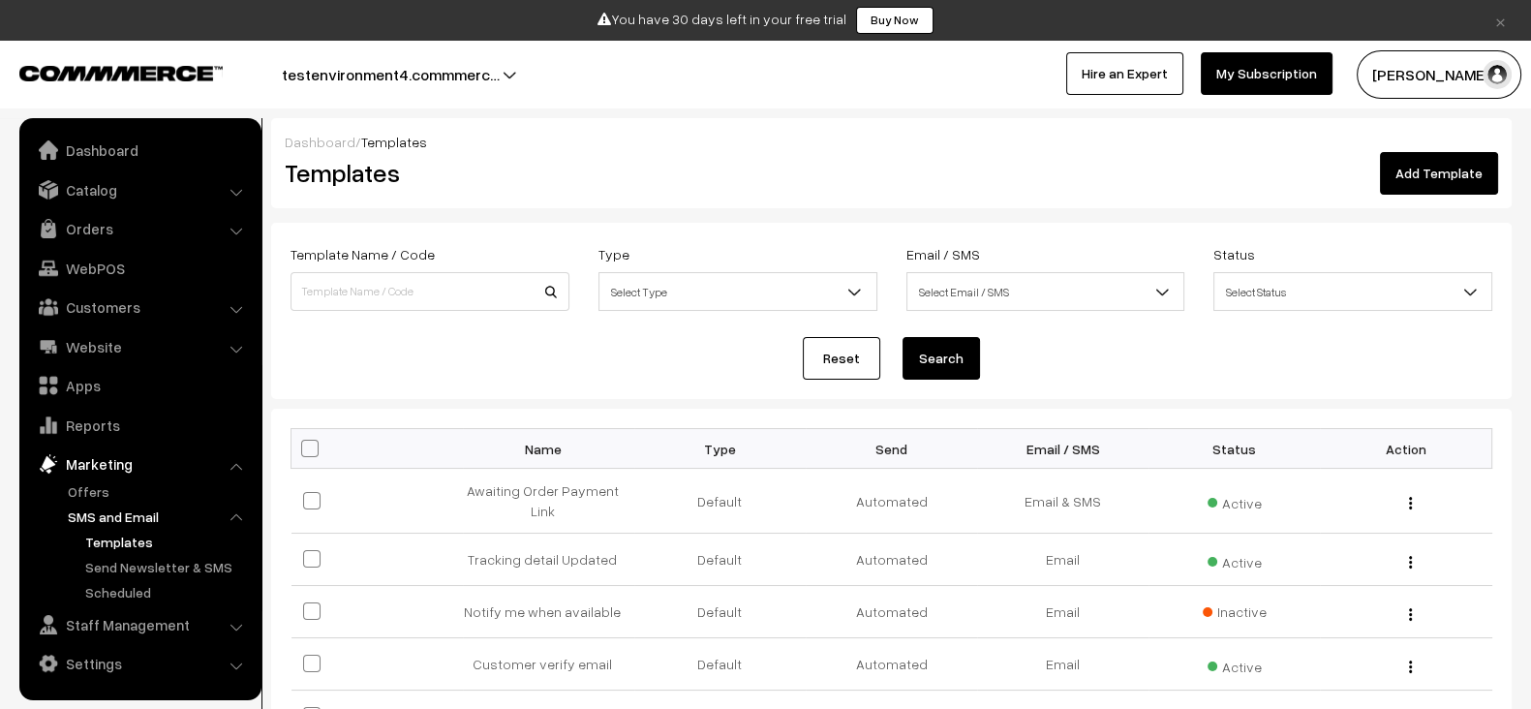
click at [136, 562] on link "Send Newsletter & SMS" at bounding box center [167, 567] width 174 height 20
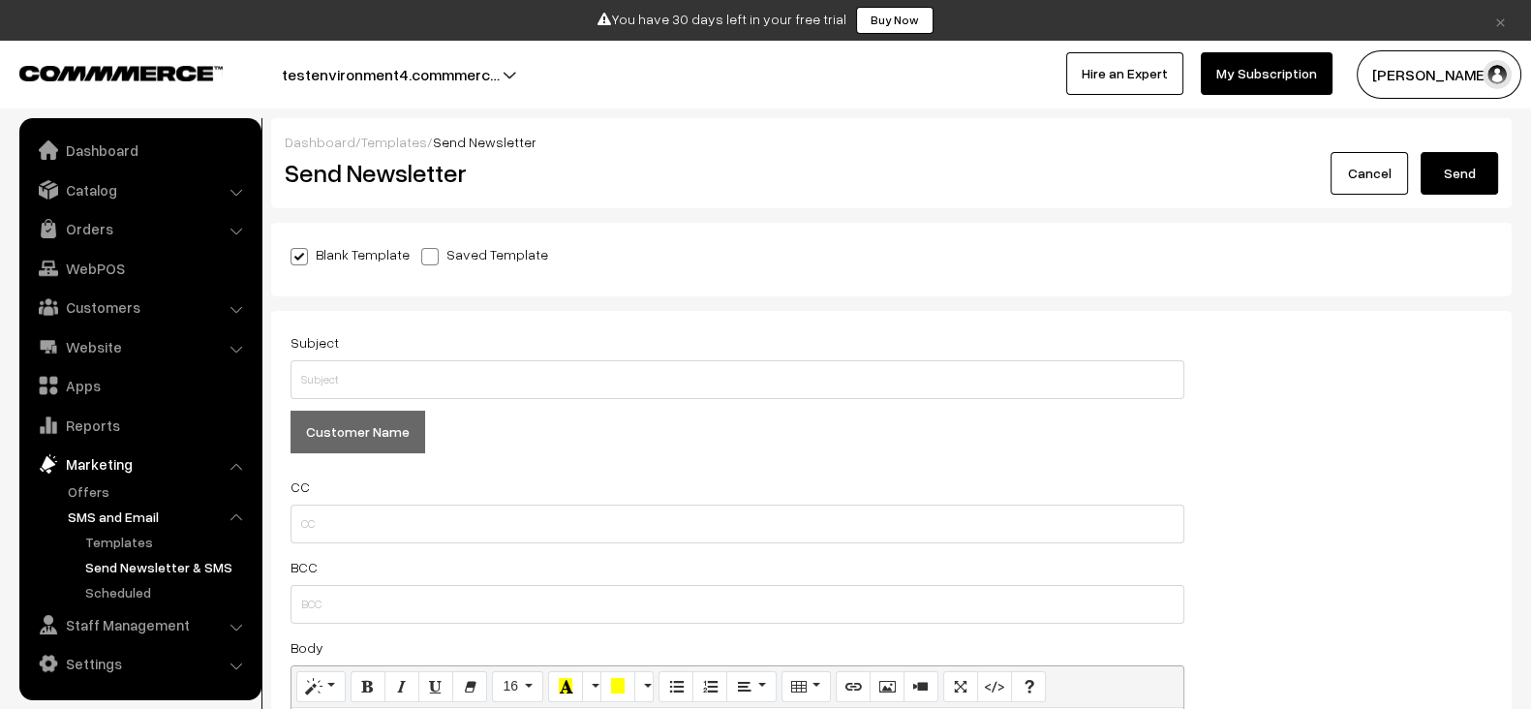
click at [132, 592] on link "Scheduled" at bounding box center [167, 592] width 174 height 20
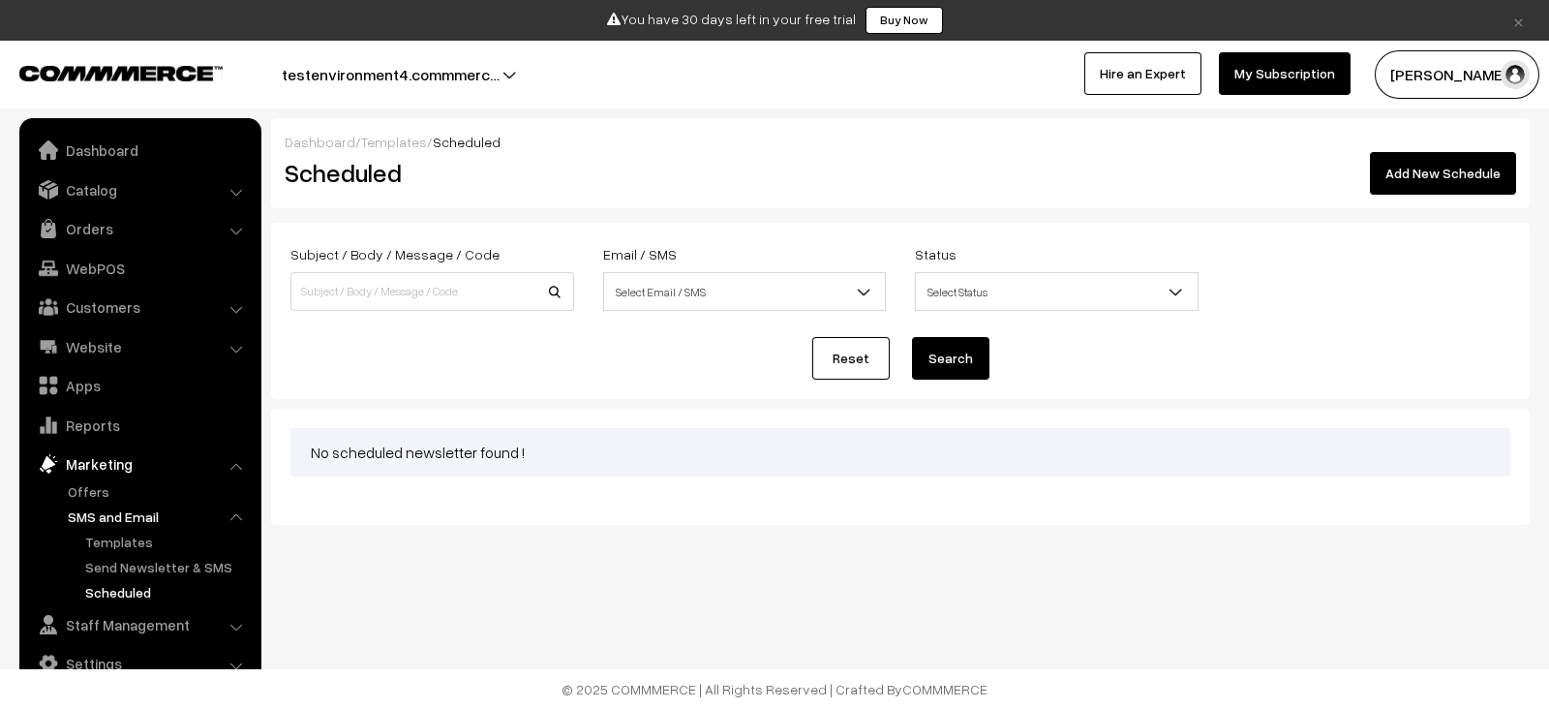
click at [132, 624] on link "Staff Management" at bounding box center [139, 624] width 230 height 35
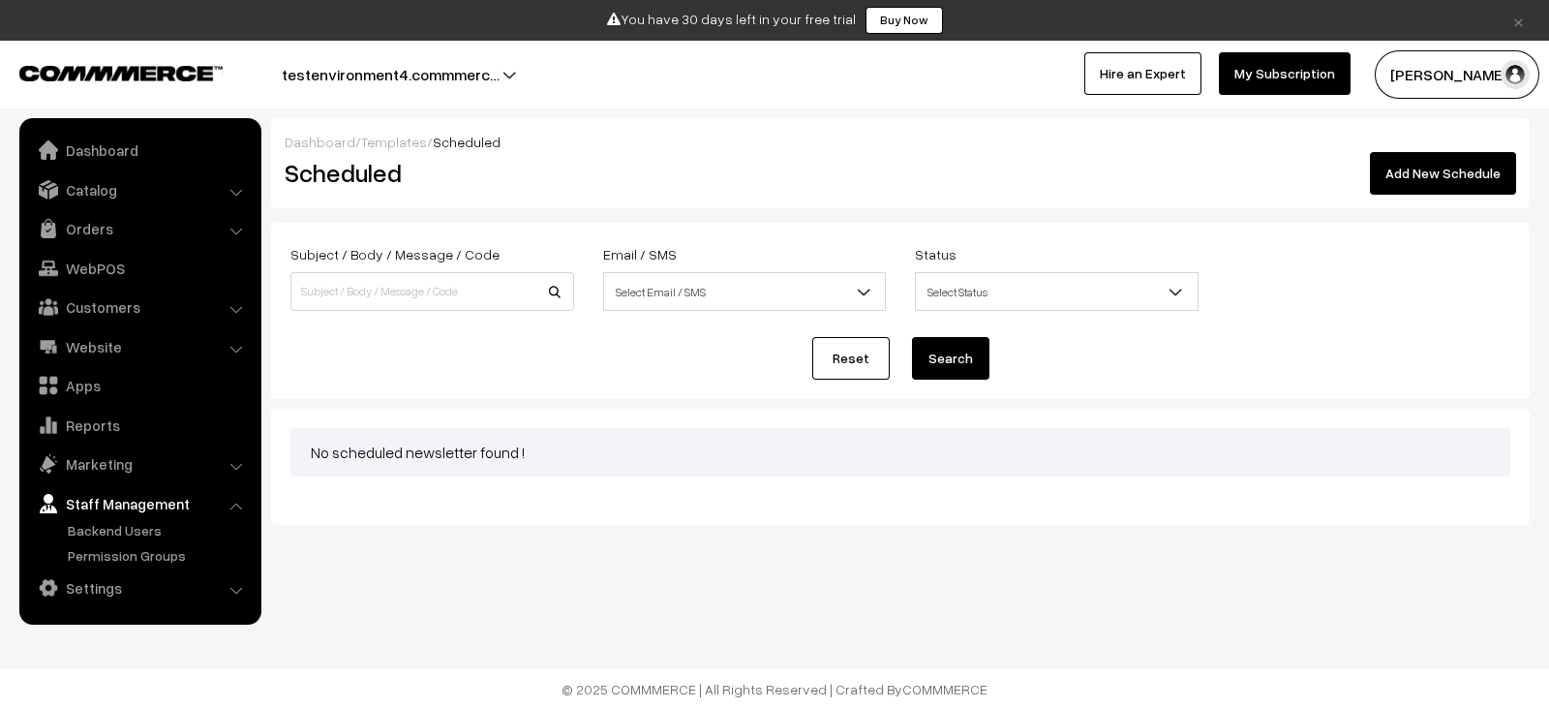
click at [125, 515] on link "Staff Management" at bounding box center [139, 503] width 230 height 35
click at [125, 521] on link "Backend Users" at bounding box center [159, 530] width 192 height 20
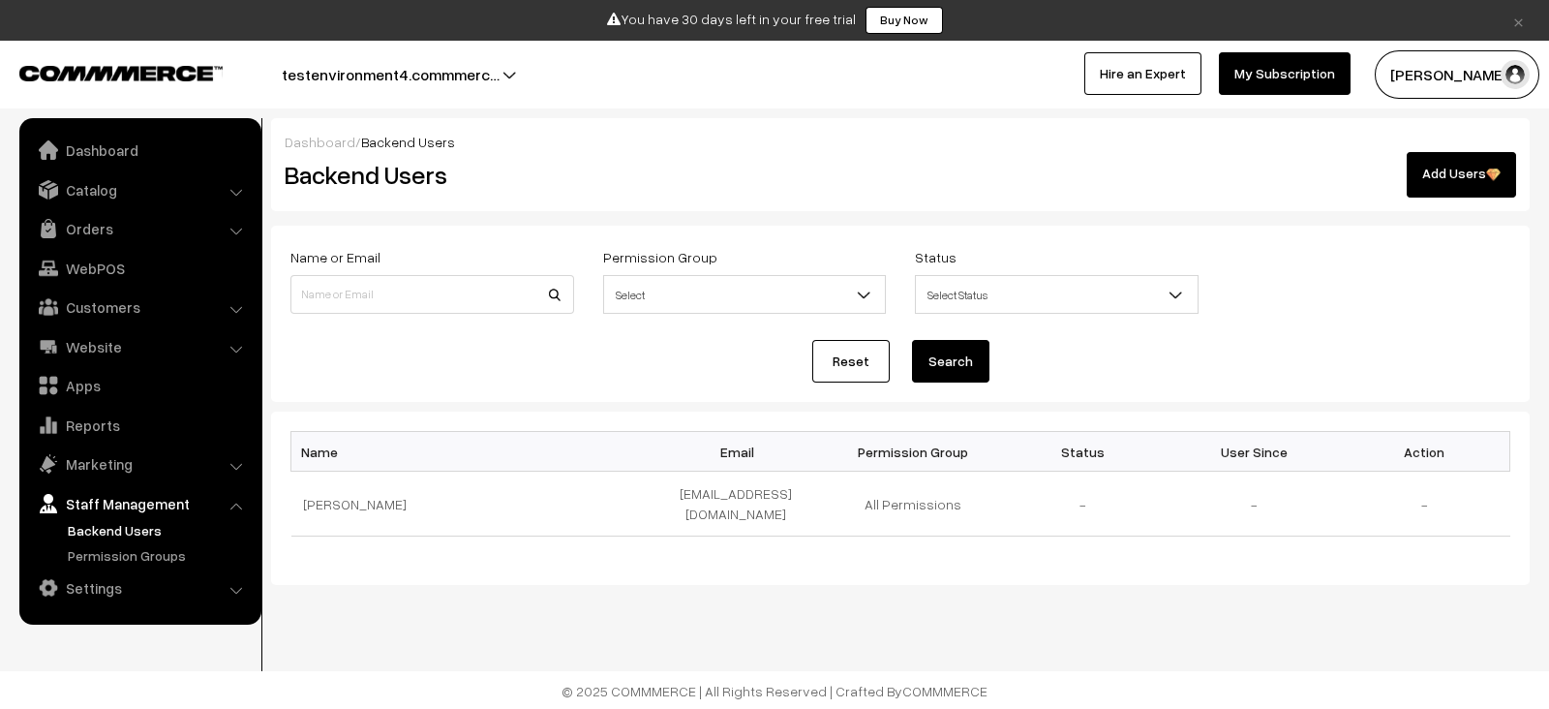
click at [132, 559] on link "Permission Groups" at bounding box center [159, 555] width 192 height 20
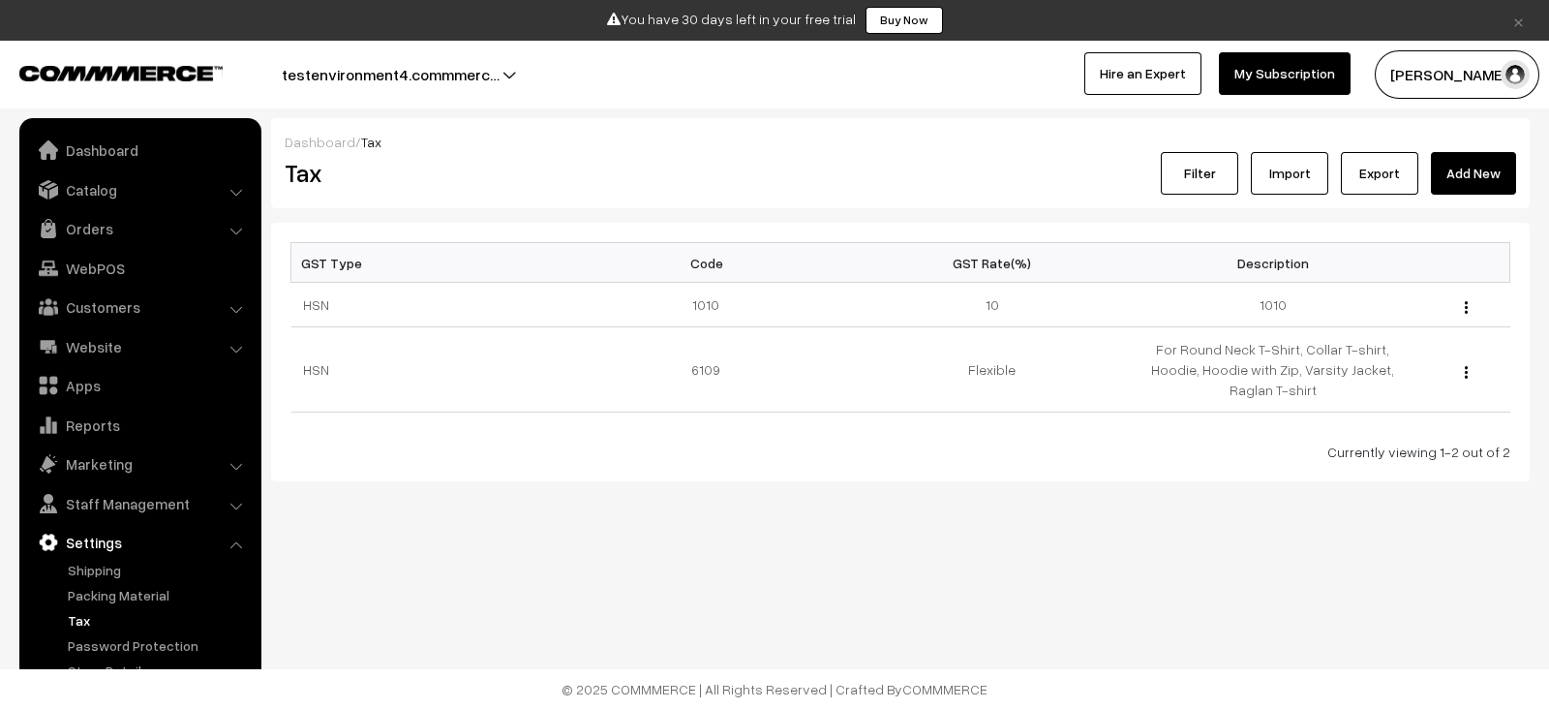
click at [129, 635] on link "Password Protection" at bounding box center [159, 645] width 192 height 20
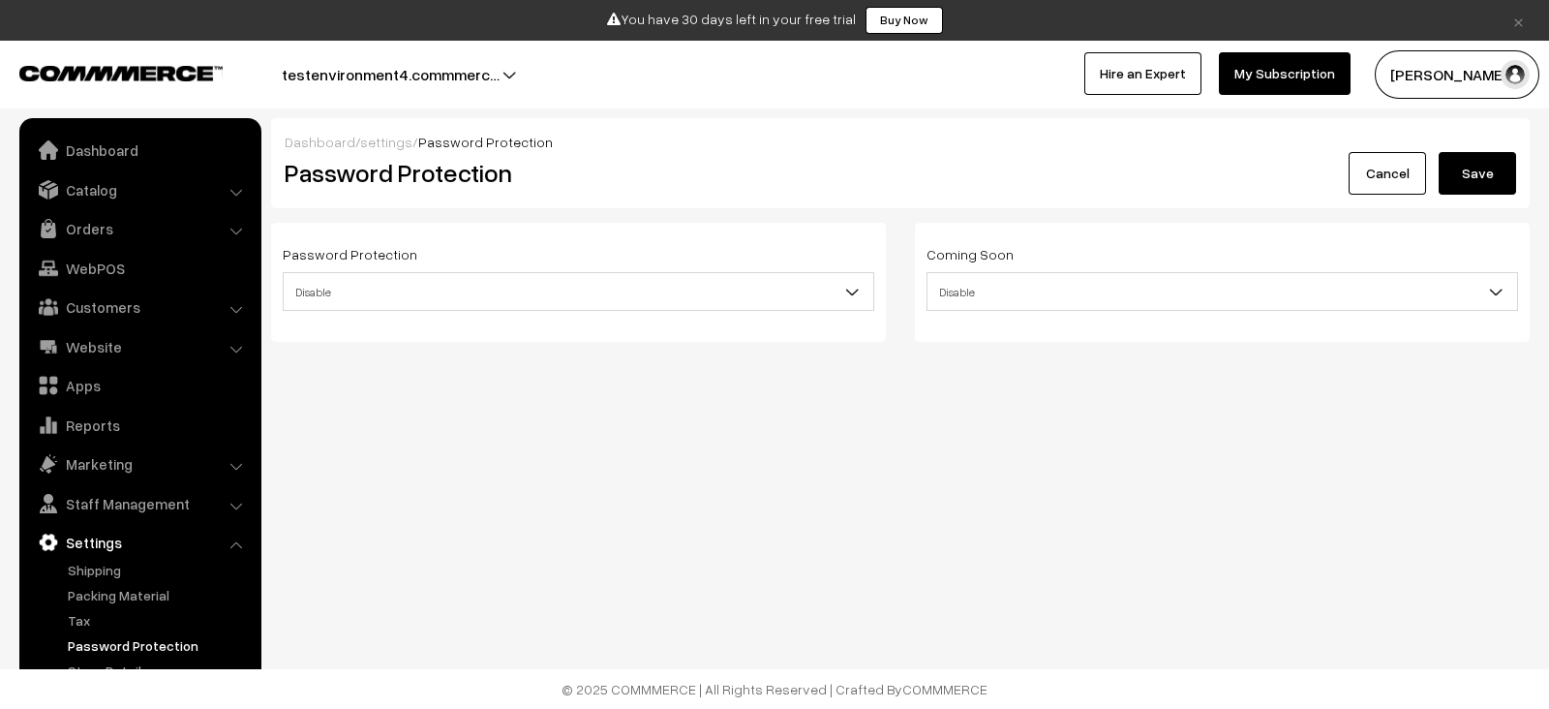
click at [127, 669] on footer "© 2025 COMMMERCE | All Rights Reserved | Crafted By COMMMERCE" at bounding box center [774, 689] width 1549 height 40
click at [127, 663] on link "Store Details" at bounding box center [159, 670] width 192 height 20
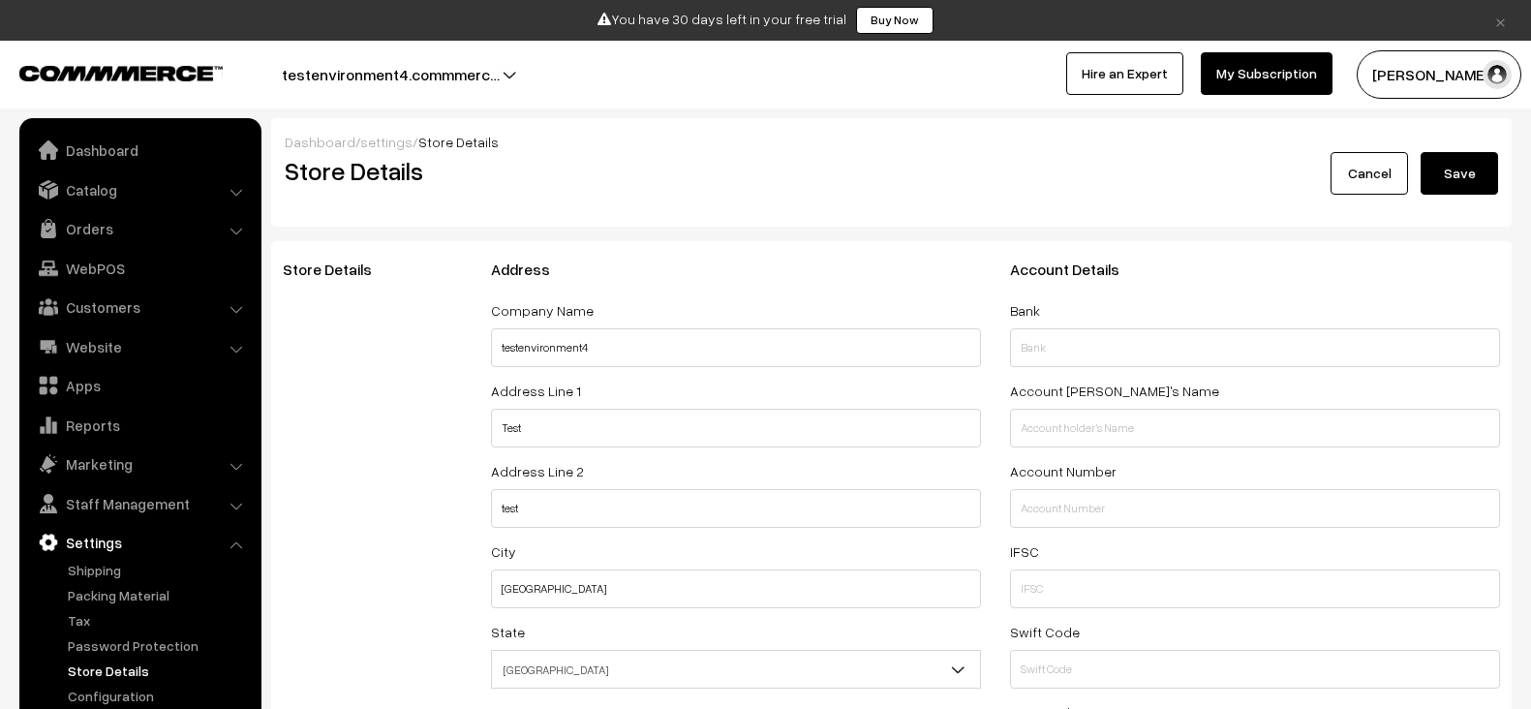
select select "99"
click at [122, 693] on link "Configuration" at bounding box center [159, 696] width 192 height 20
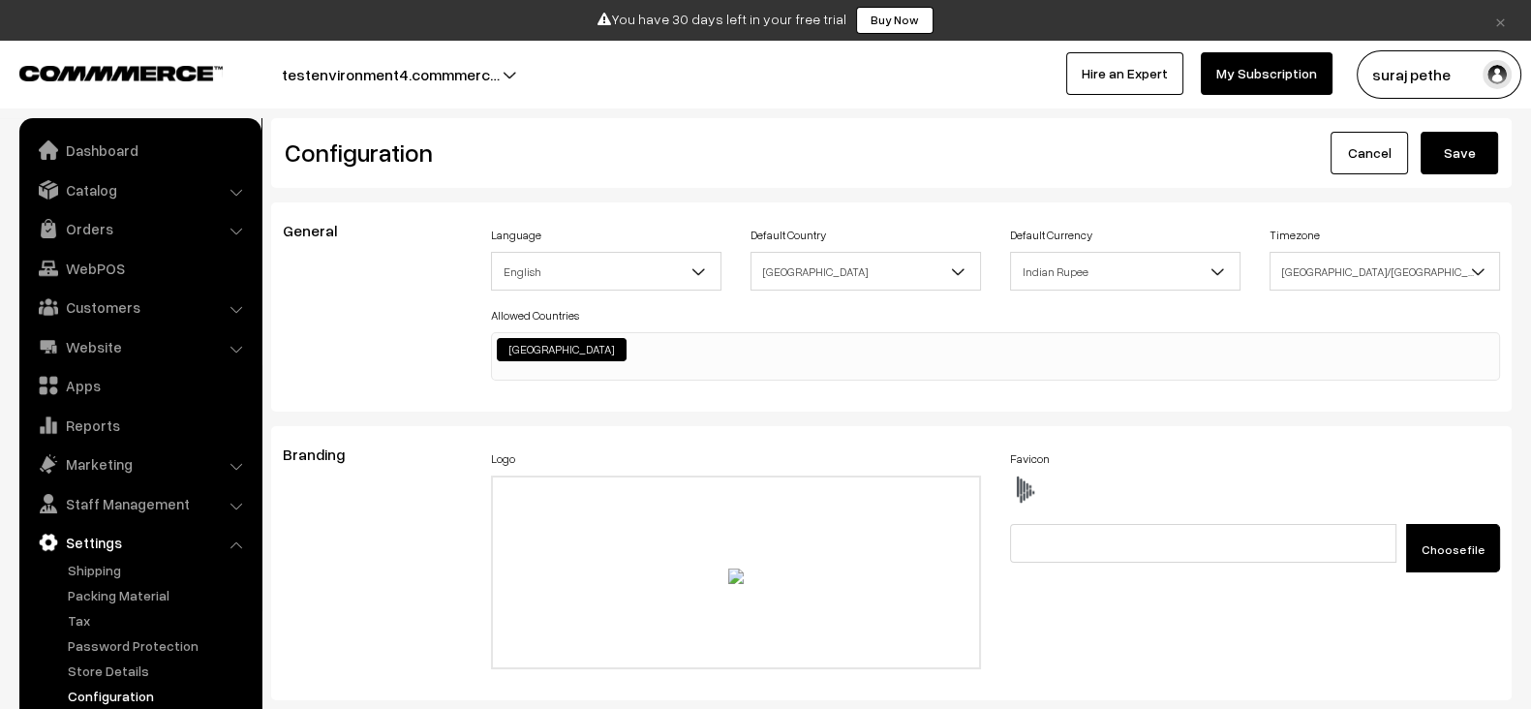
scroll to position [1465, 0]
click at [97, 351] on link "Website" at bounding box center [139, 346] width 230 height 35
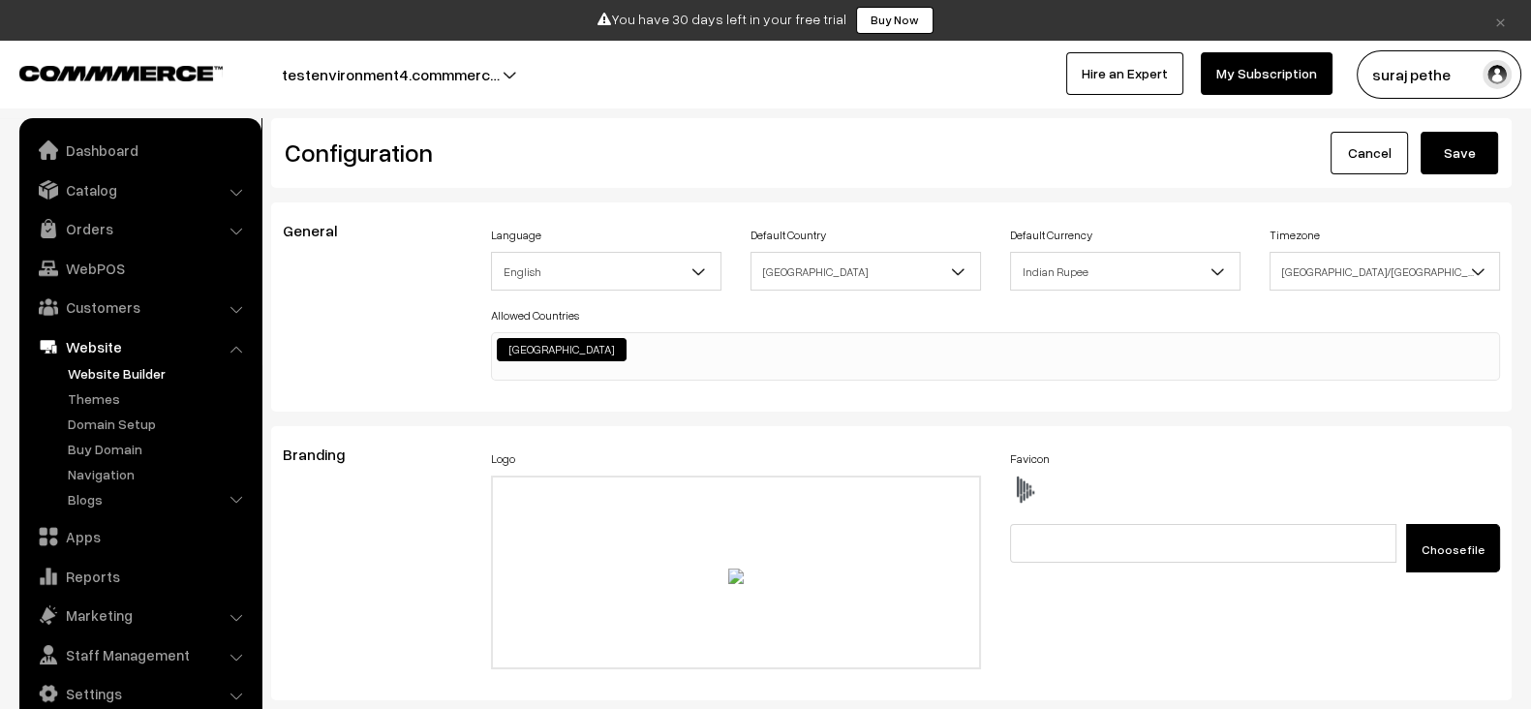
click at [108, 363] on link "Website Builder" at bounding box center [159, 373] width 192 height 20
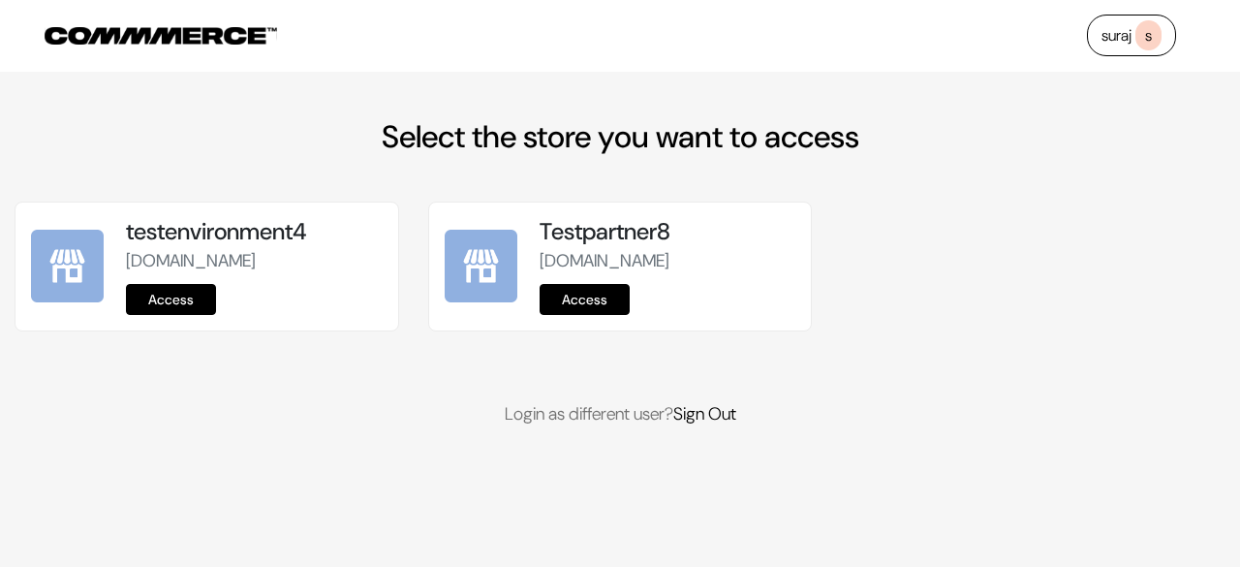
click at [211, 313] on link "Access" at bounding box center [171, 299] width 90 height 31
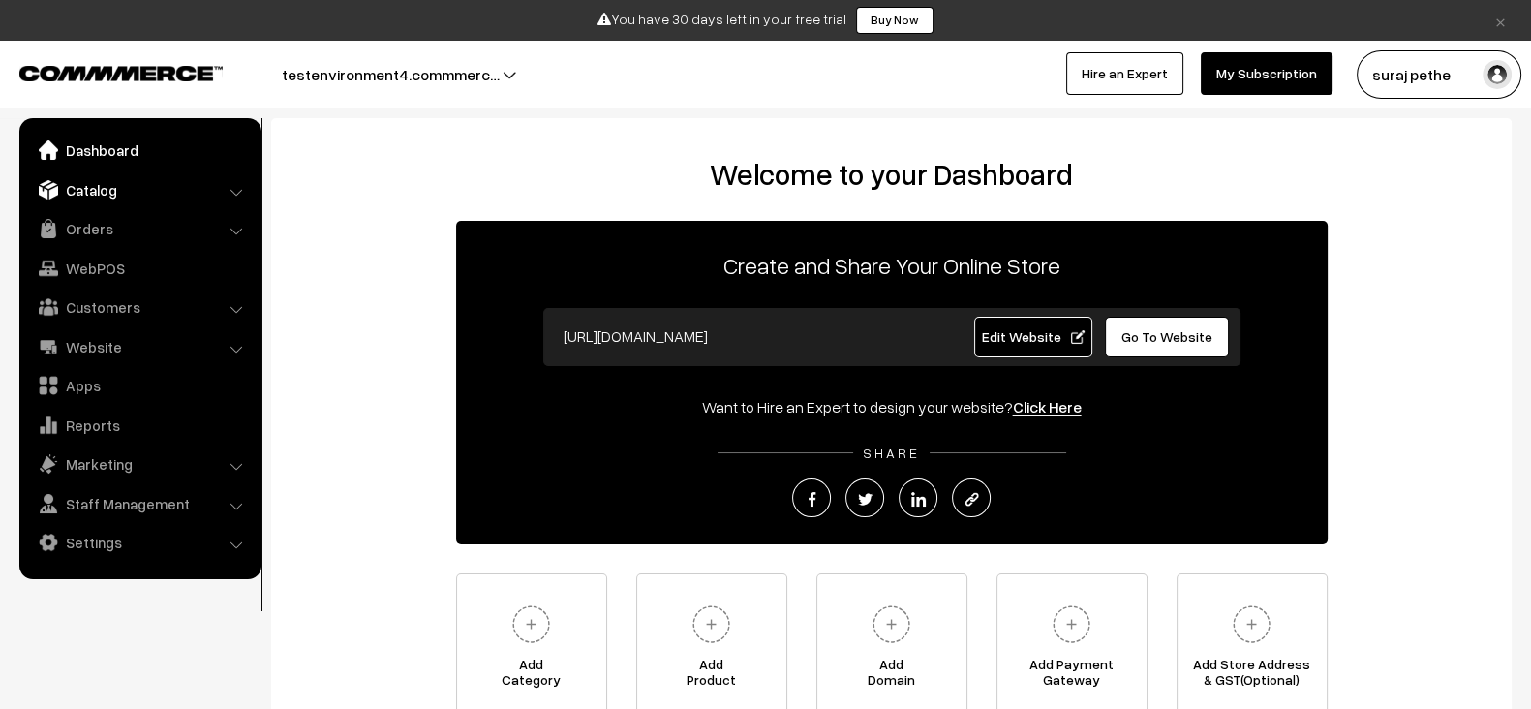
click at [107, 199] on link "Catalog" at bounding box center [139, 189] width 230 height 35
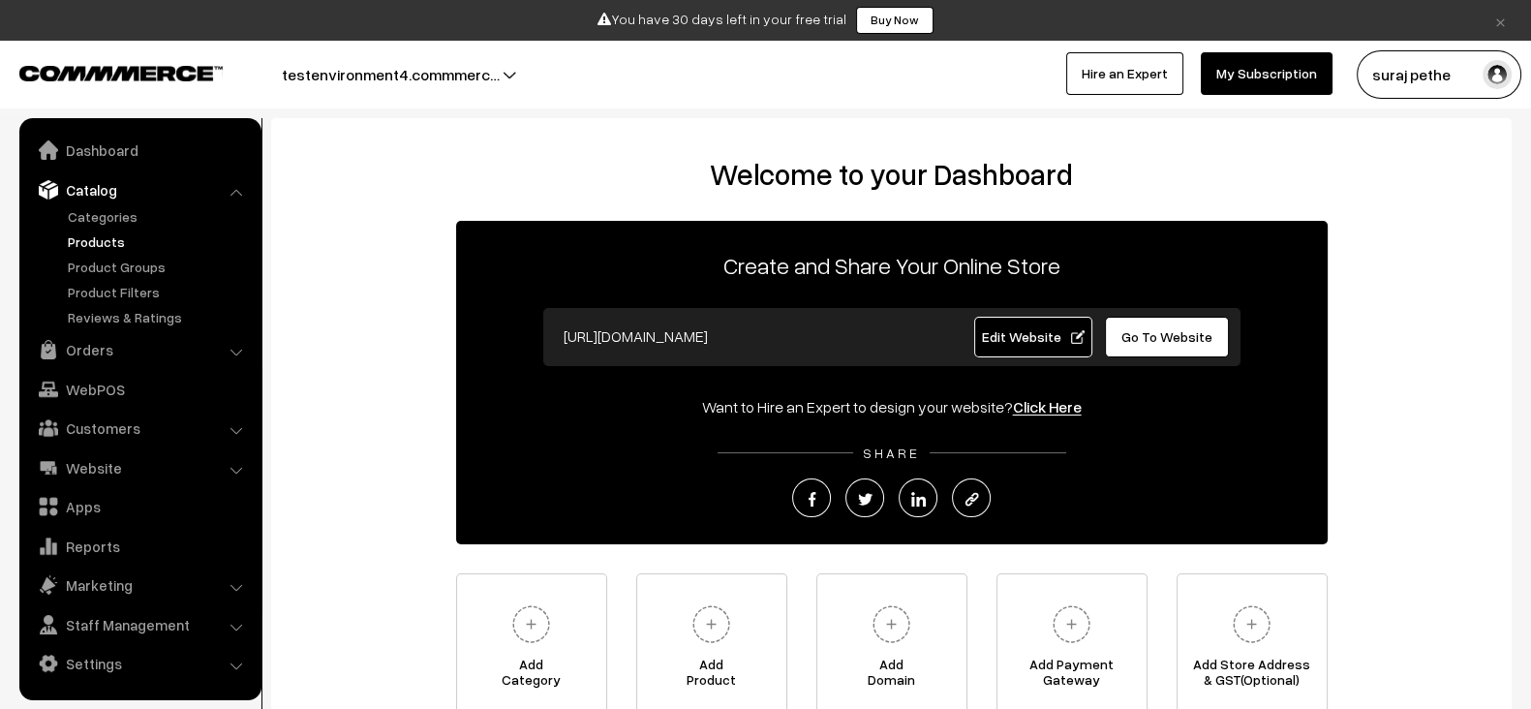
click at [112, 247] on link "Products" at bounding box center [159, 241] width 192 height 20
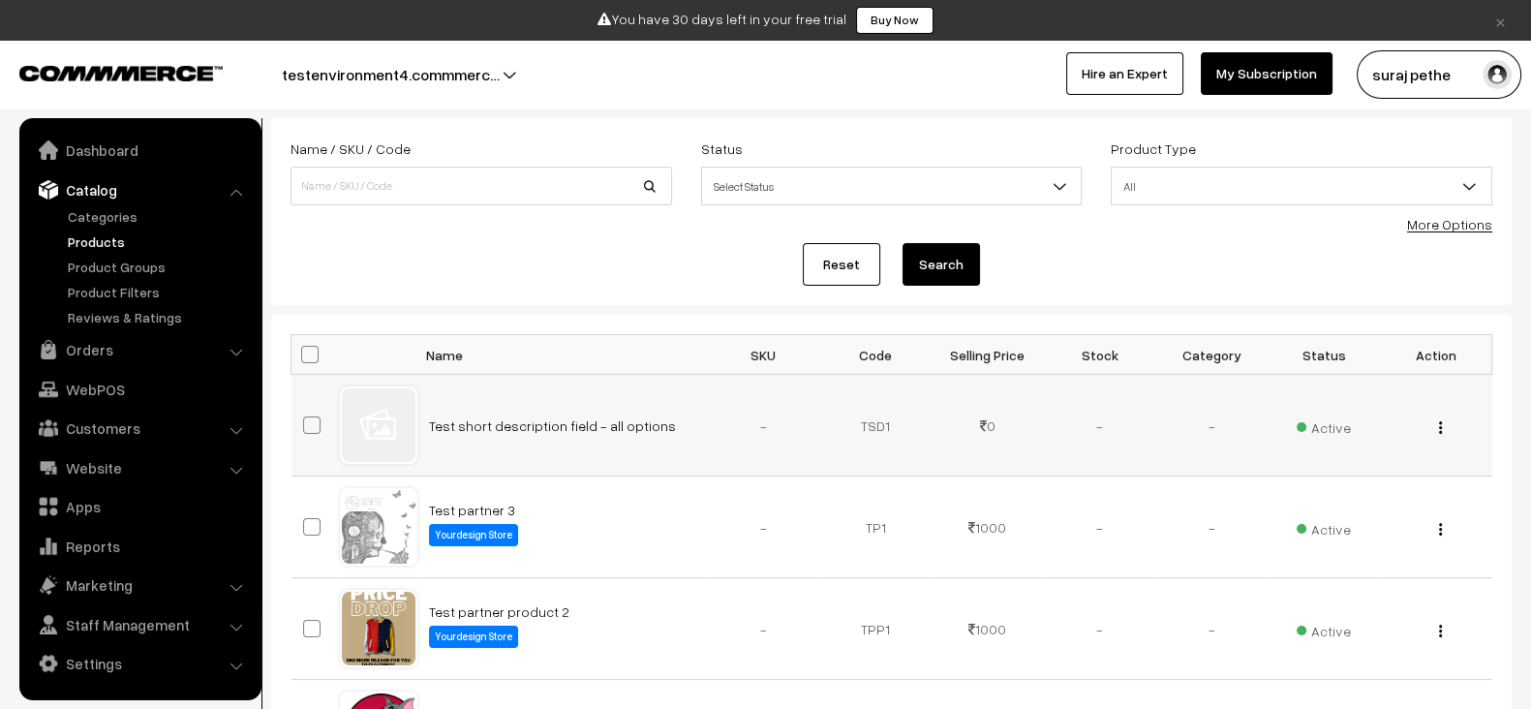
scroll to position [110, 0]
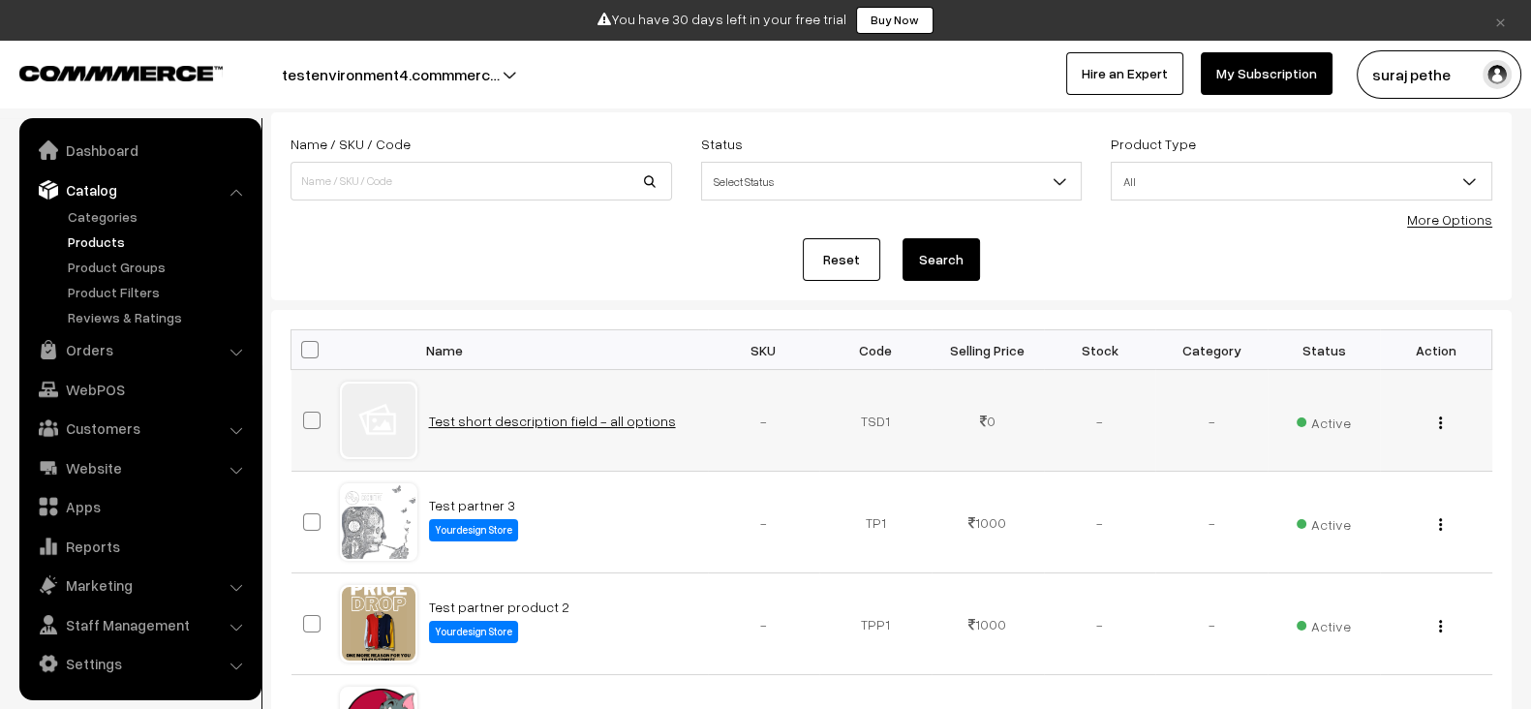
click at [547, 423] on link "Test short description field - all options" at bounding box center [552, 421] width 247 height 16
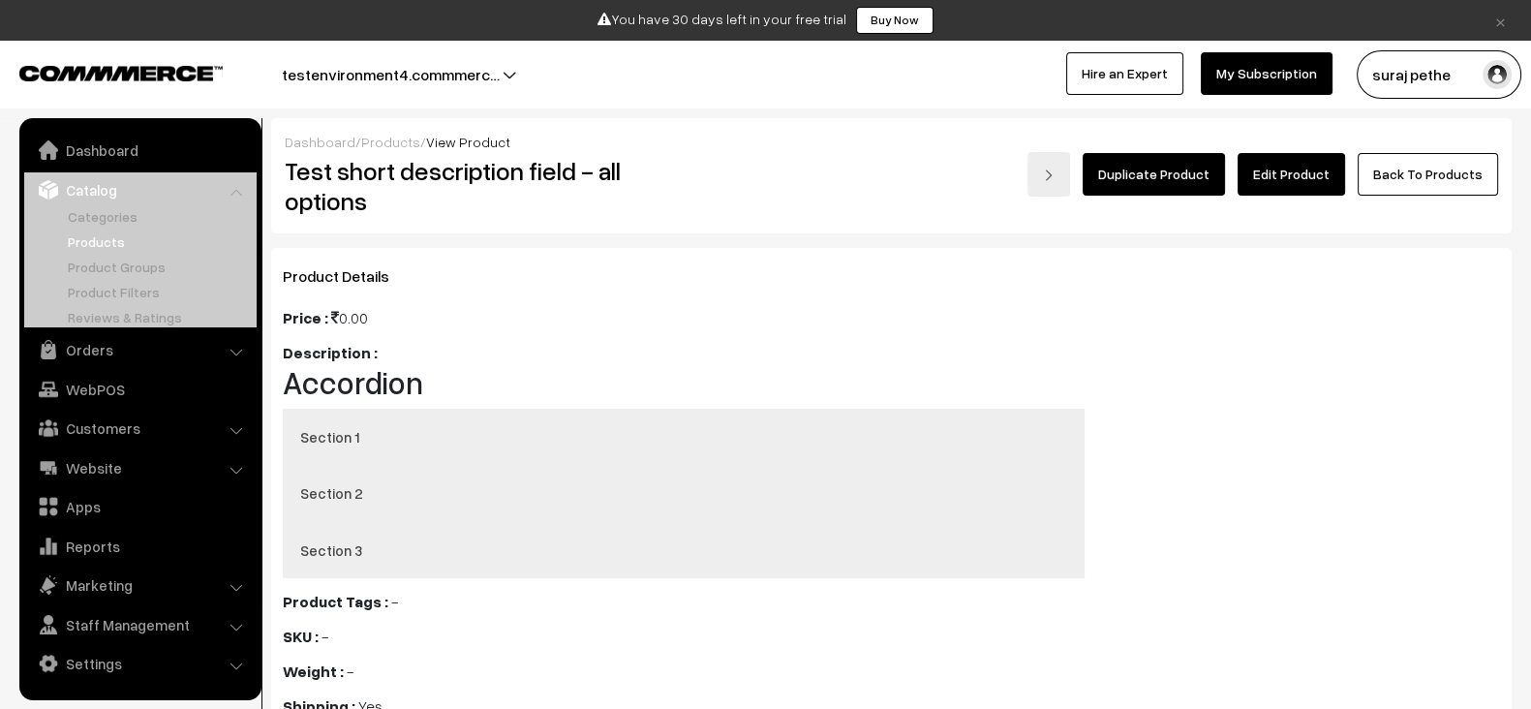
click at [1315, 155] on link "Edit Product" at bounding box center [1291, 174] width 107 height 43
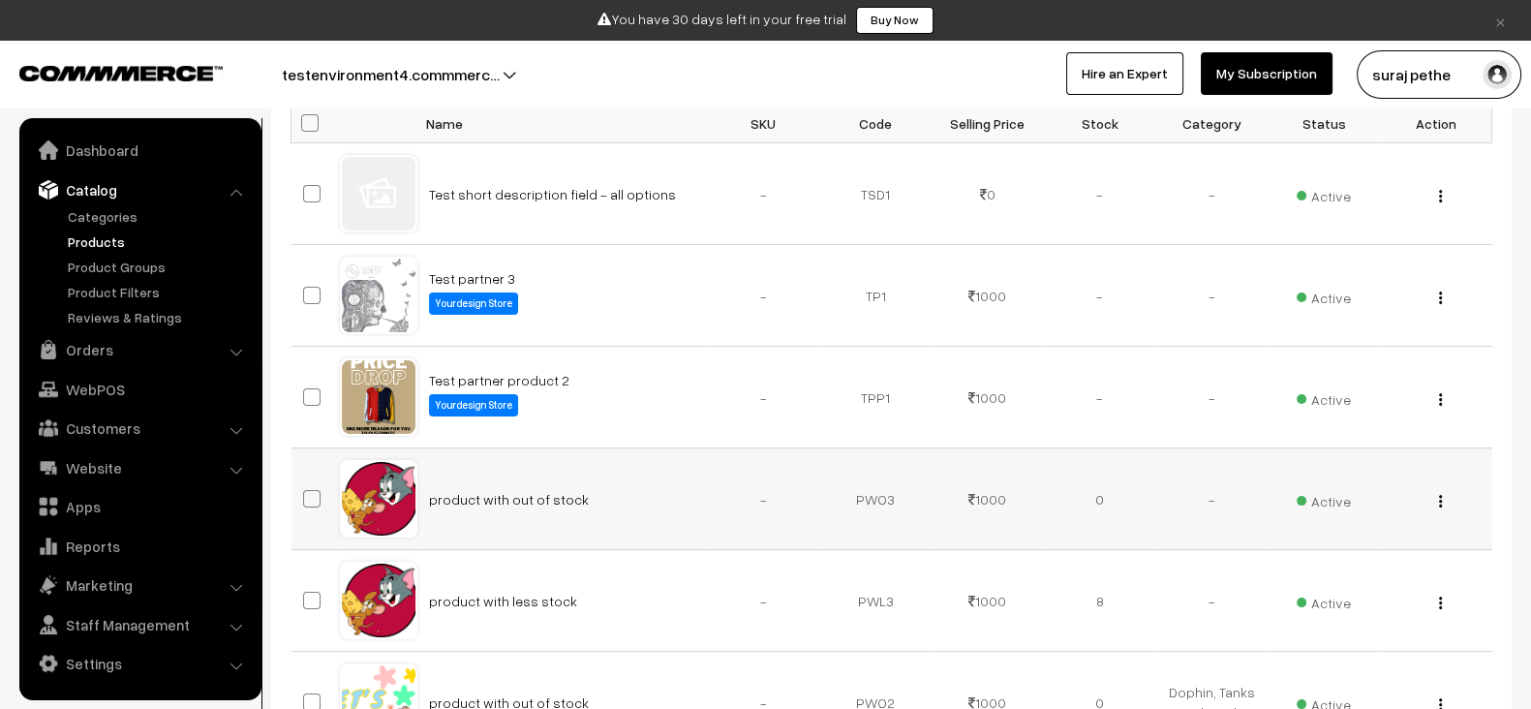
scroll to position [338, 0]
click at [472, 497] on td "product with out of stock" at bounding box center [562, 498] width 291 height 102
click at [472, 497] on link "product with out of stock" at bounding box center [509, 498] width 160 height 16
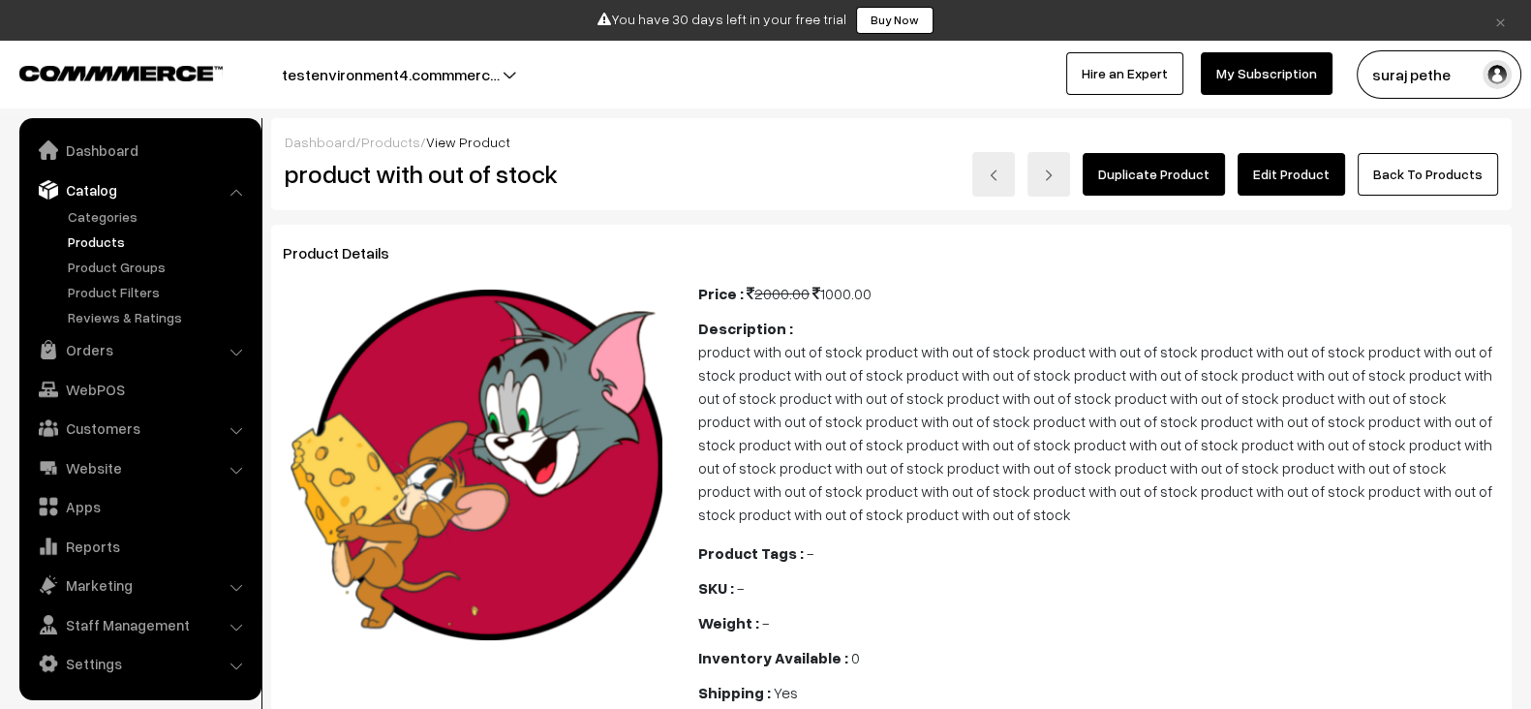
click at [1304, 157] on link "Edit Product" at bounding box center [1291, 174] width 107 height 43
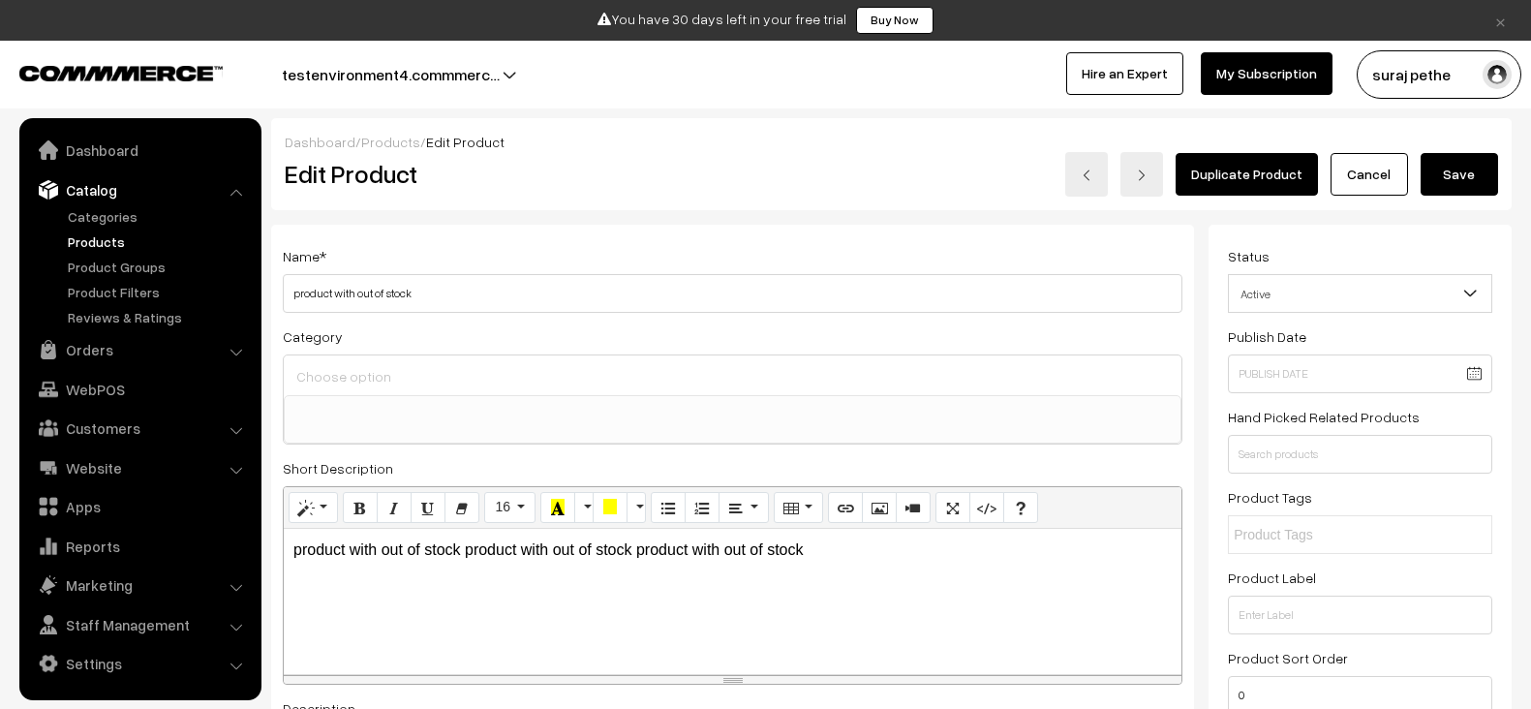
select select
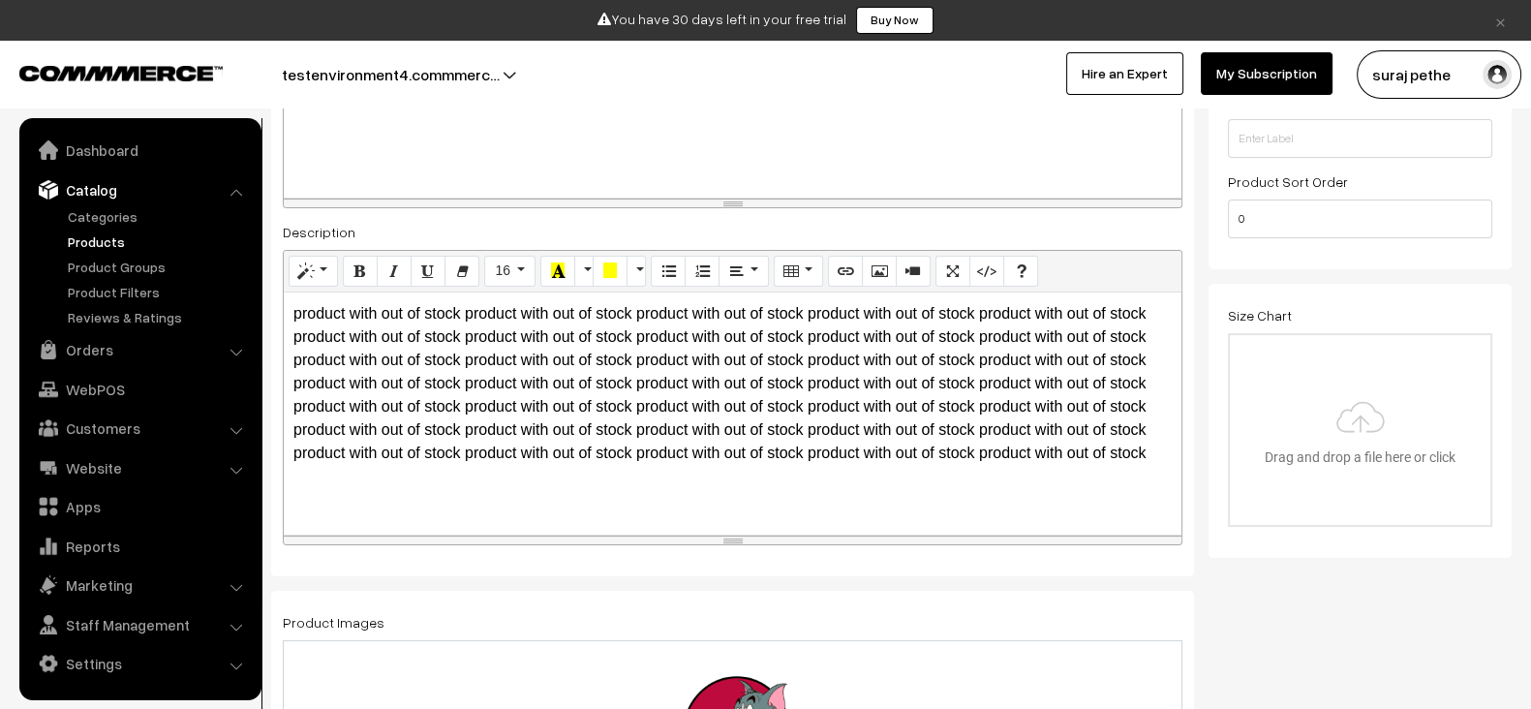
scroll to position [483, 0]
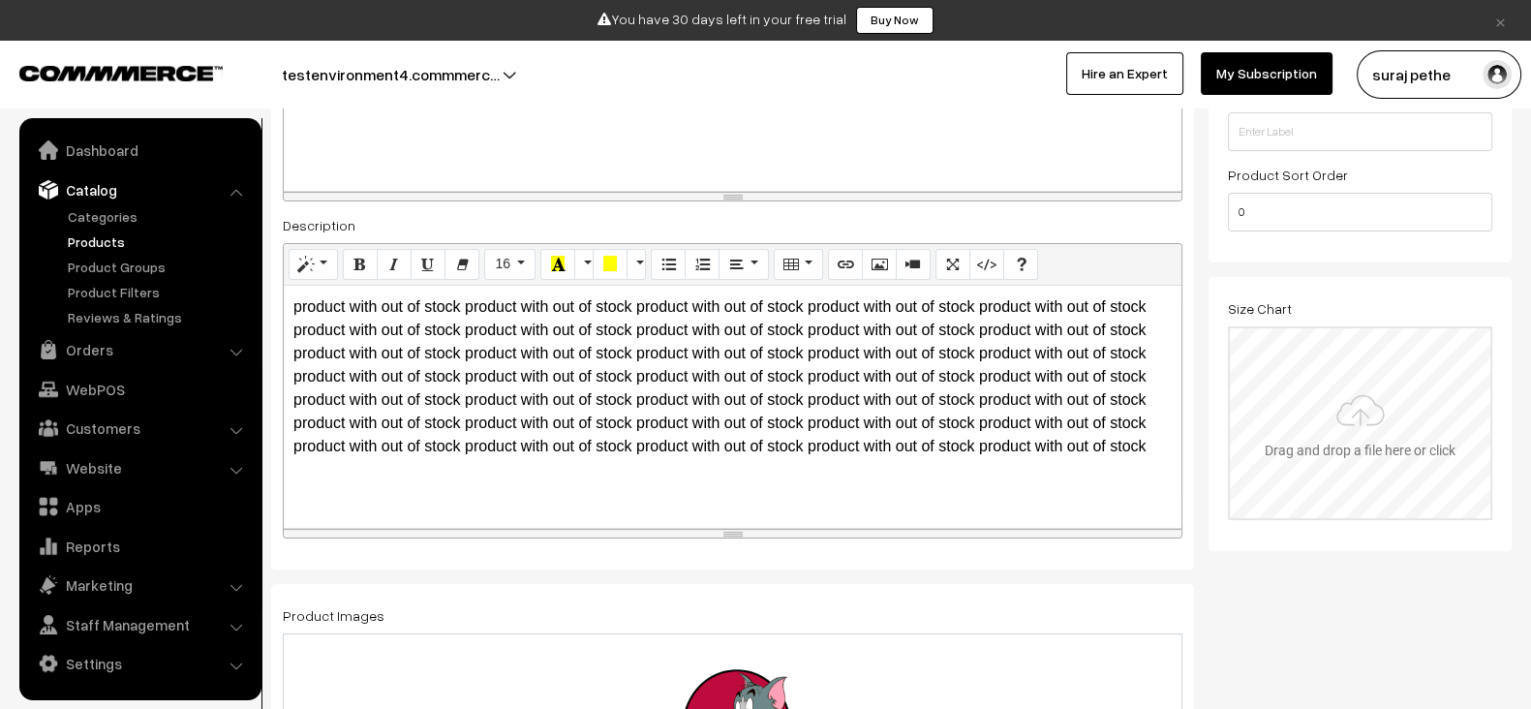
click at [1316, 377] on input "file" at bounding box center [1360, 423] width 261 height 190
type input "C:\fakepath\file_example_WEBP_1500kB.webp"
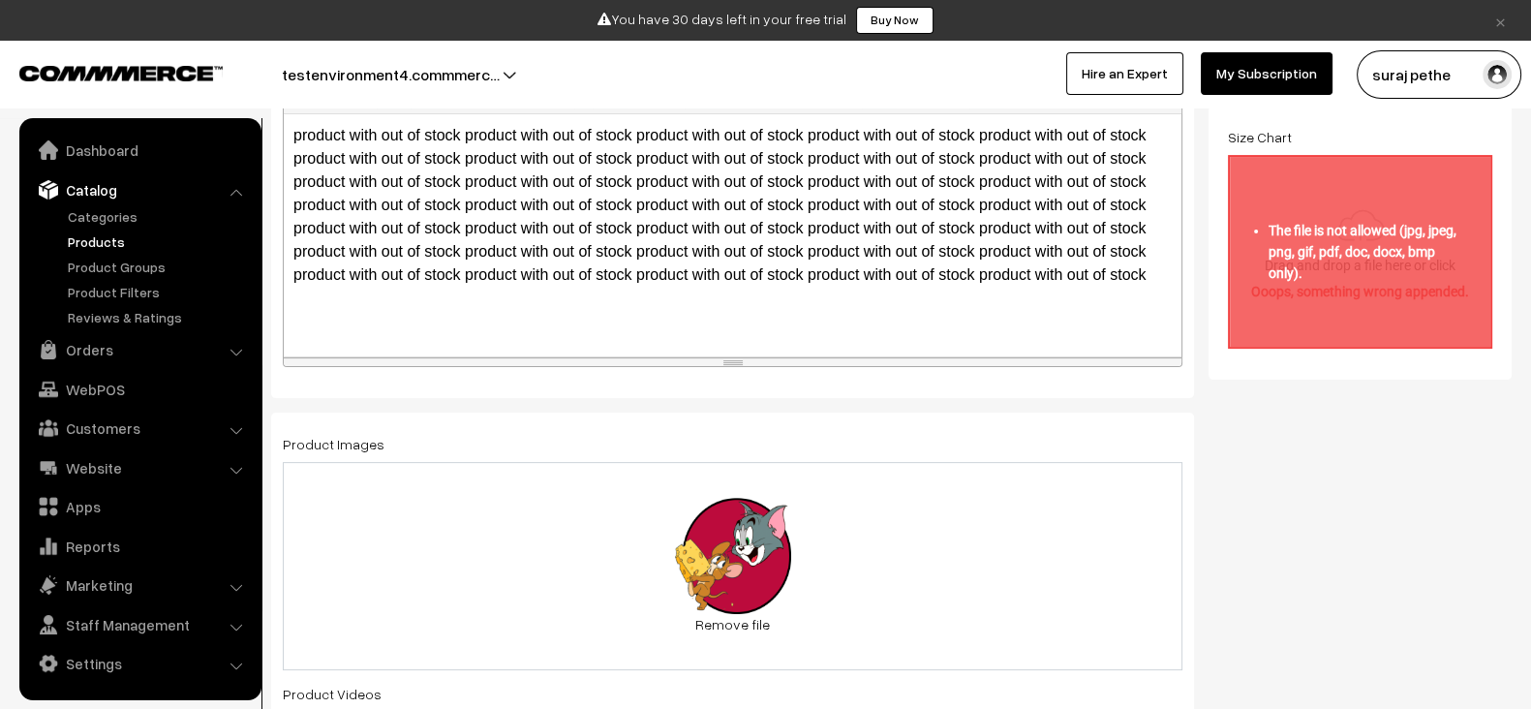
scroll to position [656, 0]
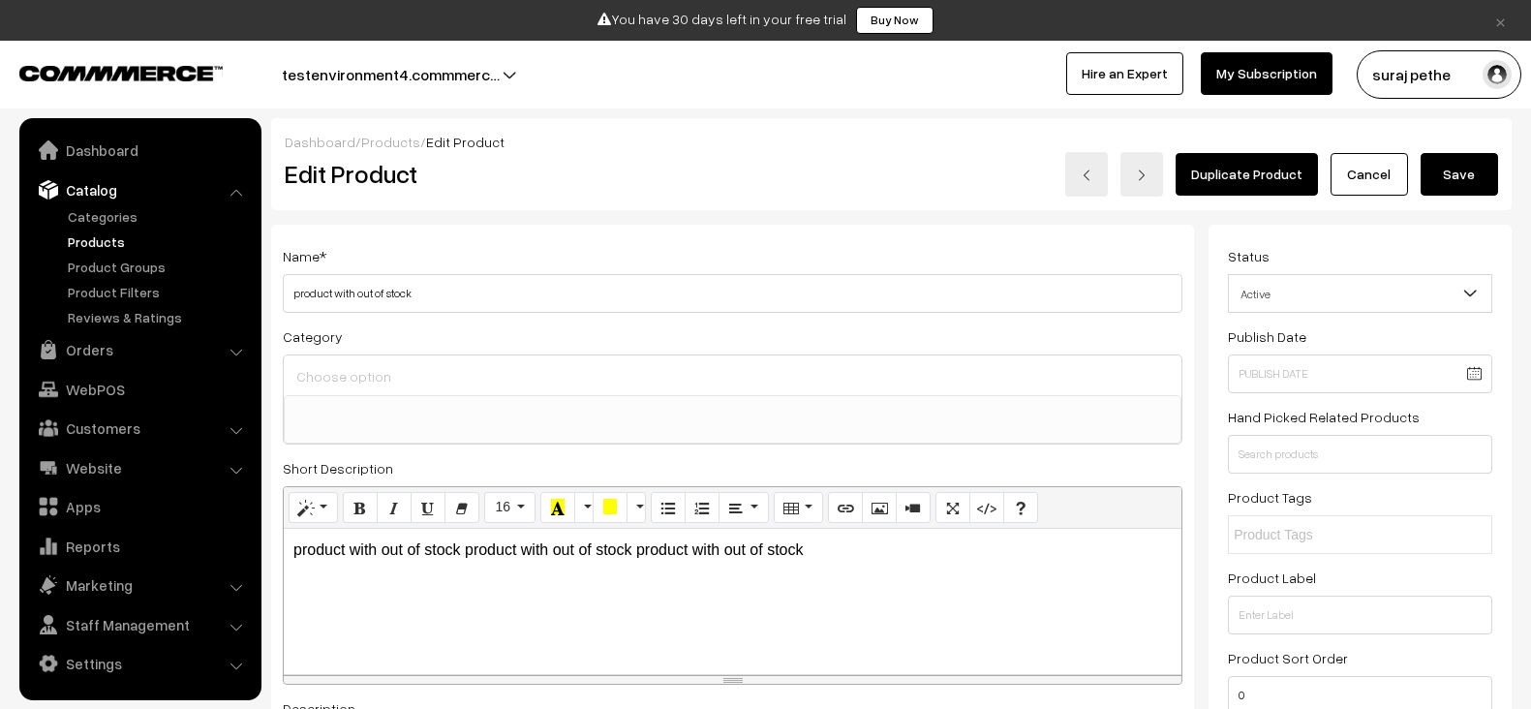
select select
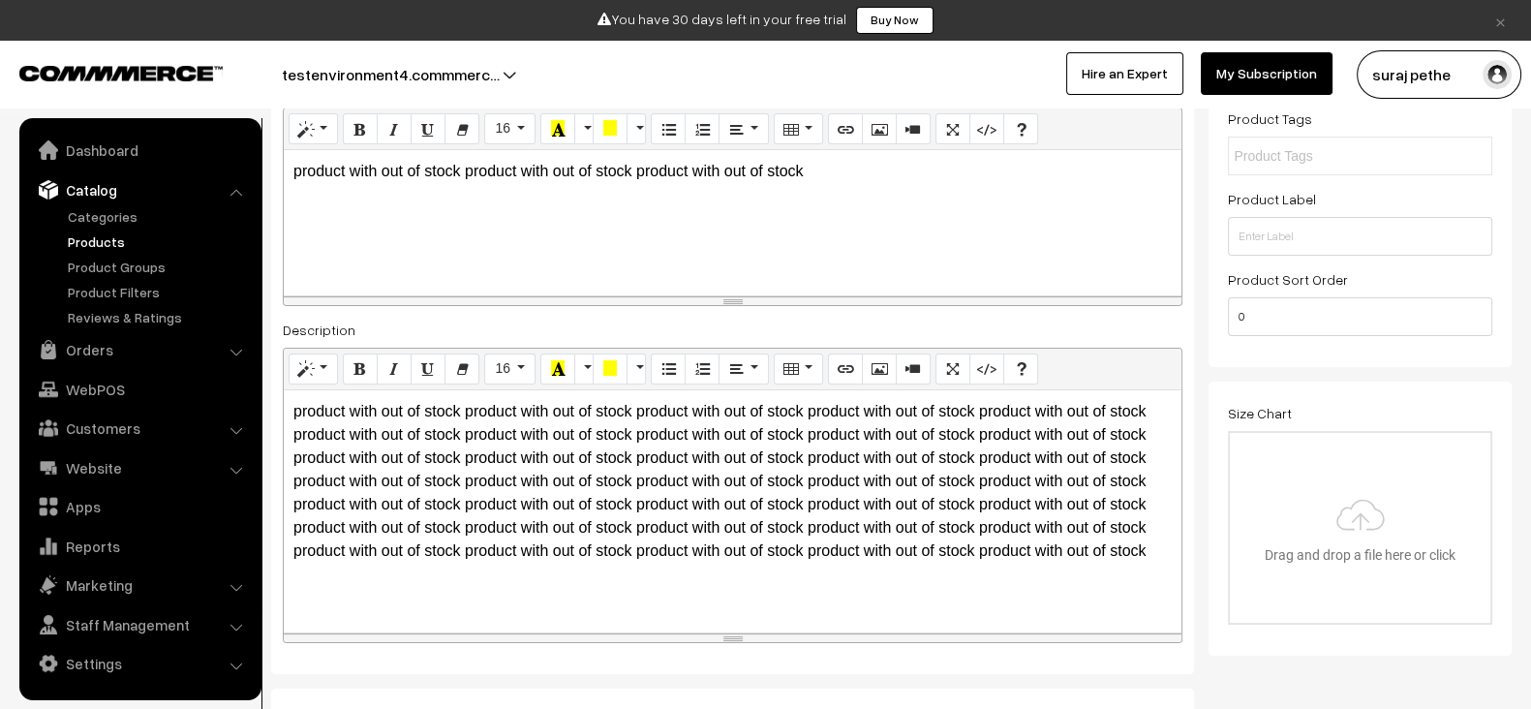
scroll to position [375, 0]
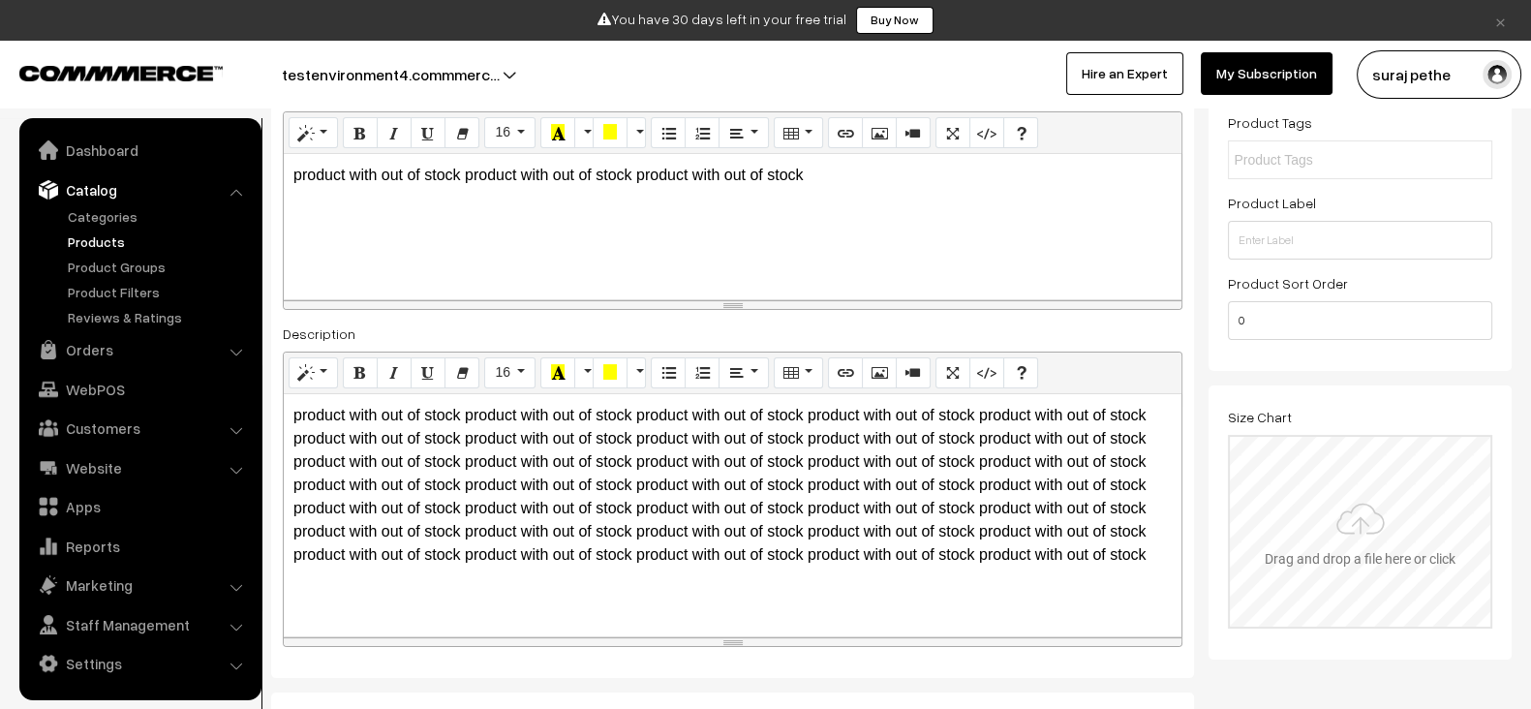
click at [1317, 467] on input "file" at bounding box center [1360, 532] width 261 height 190
type input "C:\fakepath\file_example_WEBP_1500kB.webp"
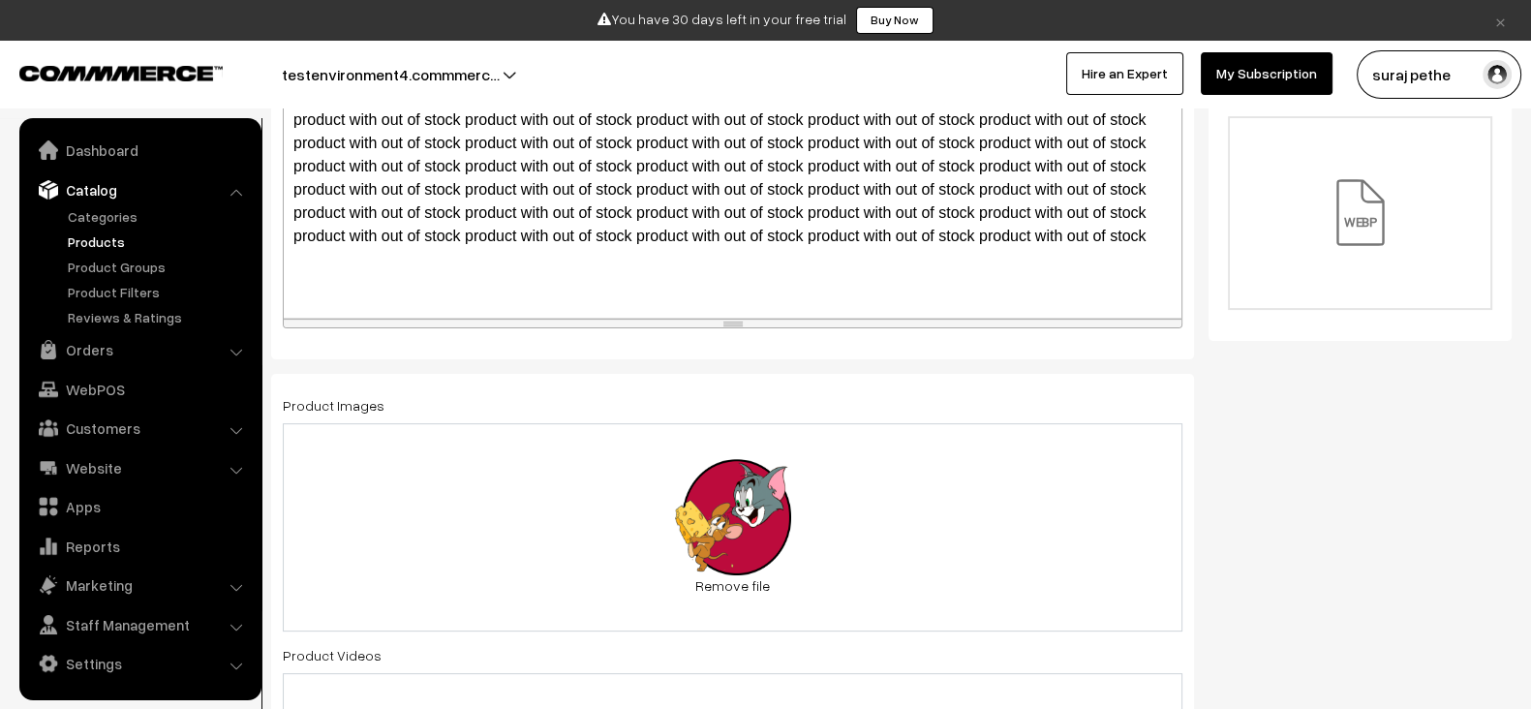
scroll to position [694, 0]
